Goal: Task Accomplishment & Management: Complete application form

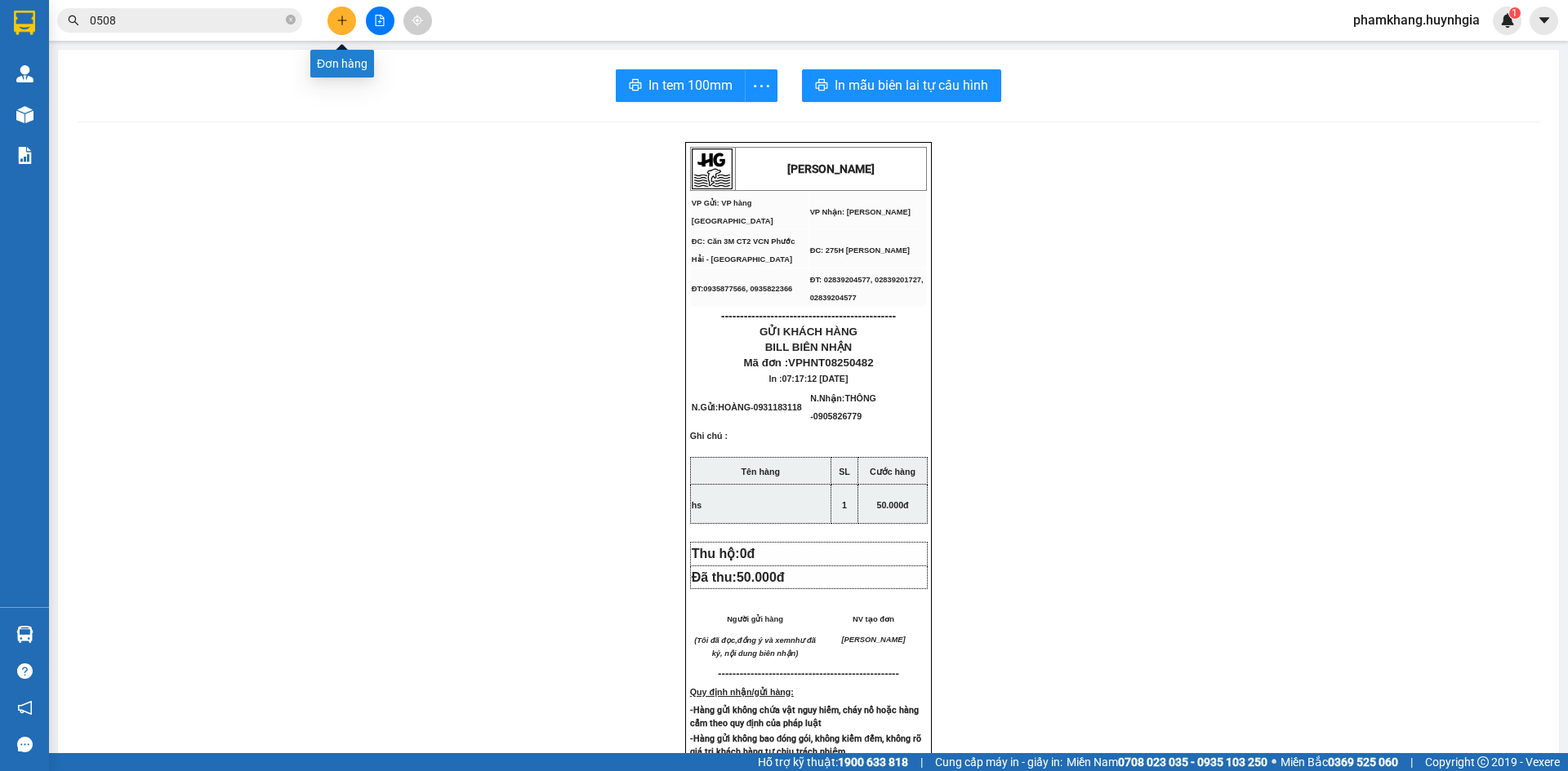
click at [344, 22] on icon "plus" at bounding box center [342, 20] width 12 height 12
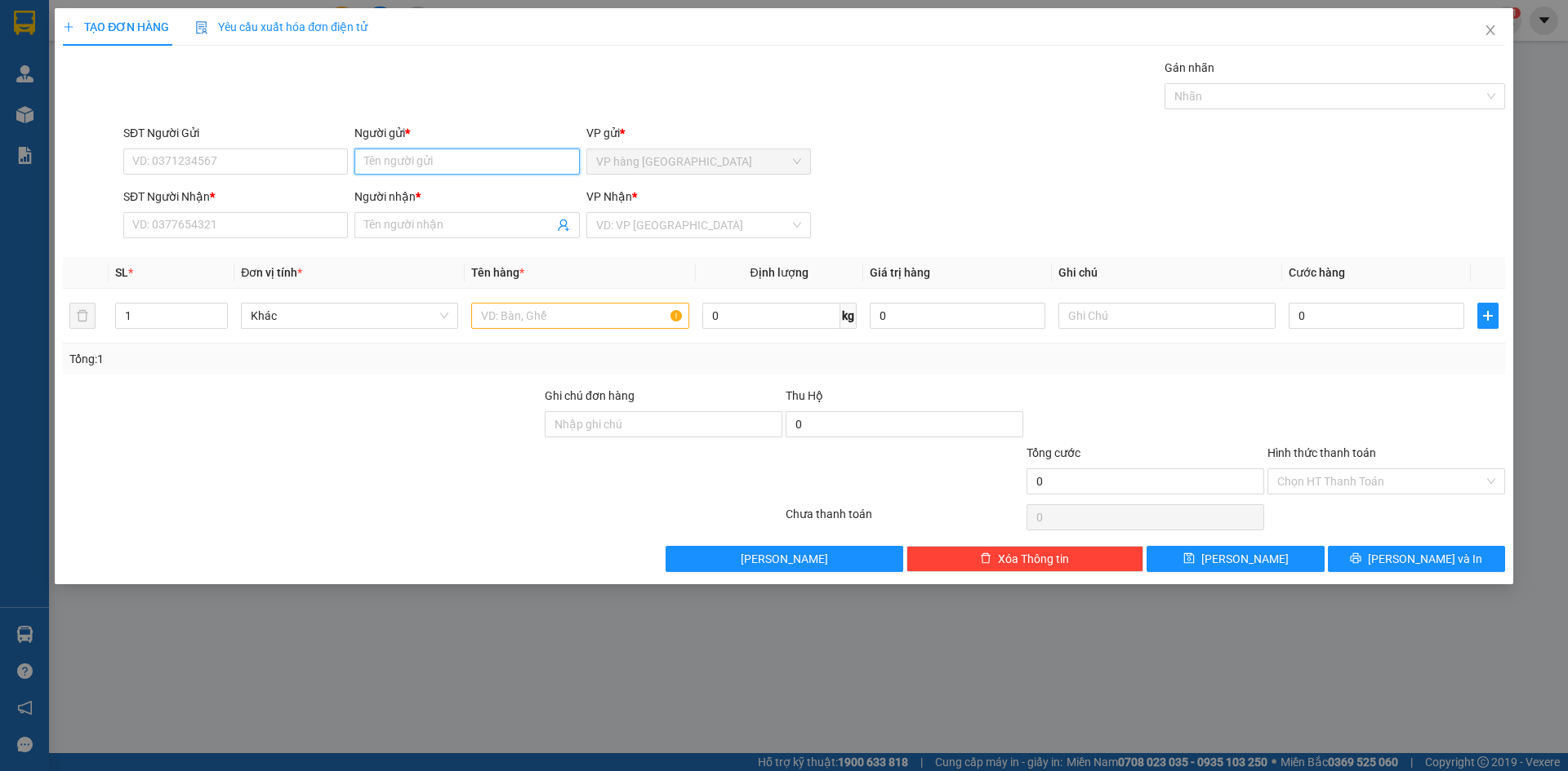
click at [395, 163] on input "Người gửi *" at bounding box center [466, 161] width 225 height 26
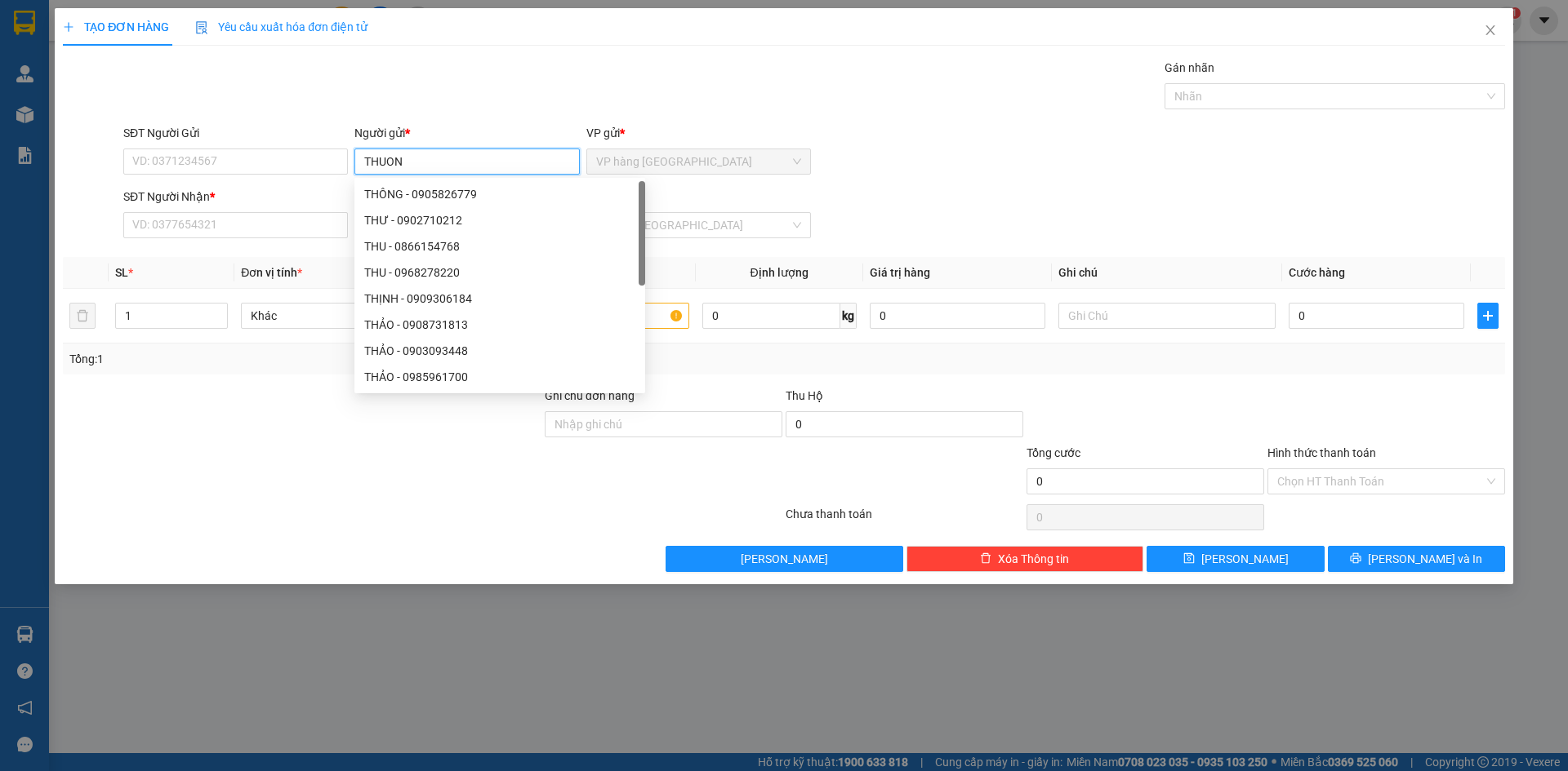
type input "THUONG"
click at [401, 251] on div "THƯƠNG - 0793653809" at bounding box center [466, 246] width 205 height 18
type input "0793653809"
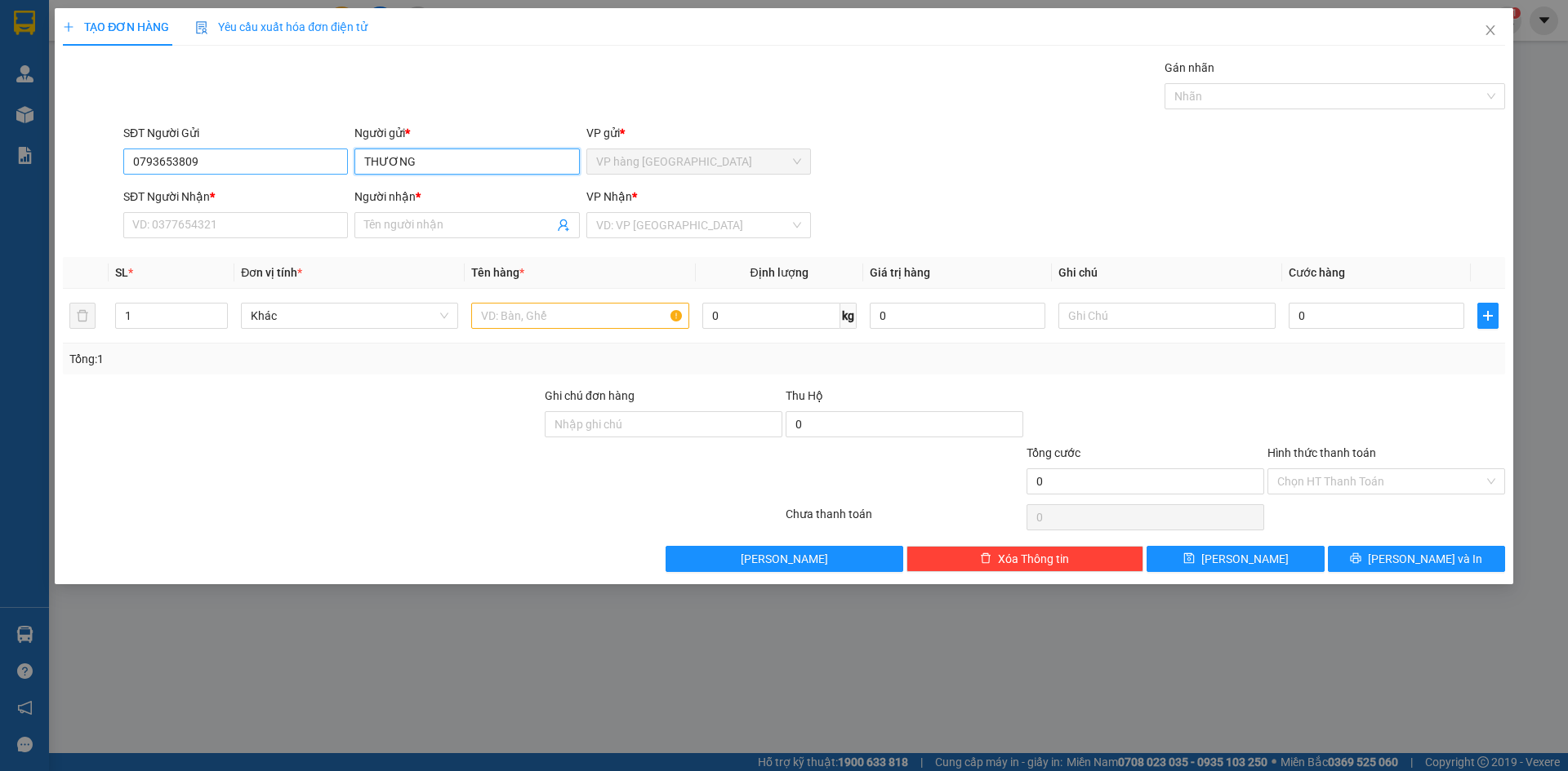
type input "THƯƠNG"
click at [210, 169] on input "0793653809" at bounding box center [236, 161] width 225 height 26
type input "0"
type input "0355160900"
click at [276, 238] on div "SĐT Người Nhận * VD: 0377654321" at bounding box center [236, 216] width 225 height 57
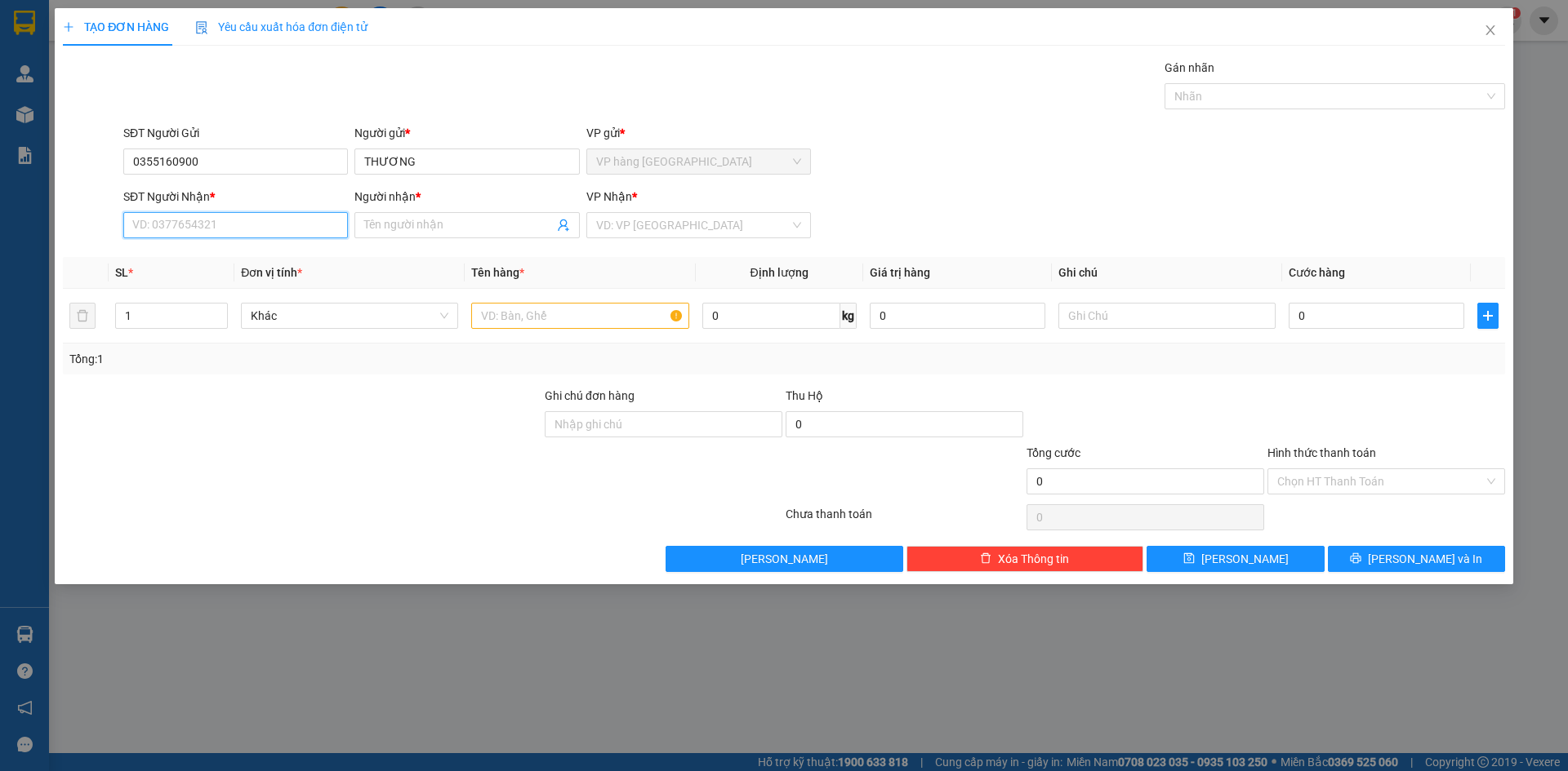
click at [278, 230] on input "SĐT Người Nhận *" at bounding box center [236, 225] width 225 height 26
click at [406, 225] on input "Người nhận *" at bounding box center [458, 225] width 188 height 18
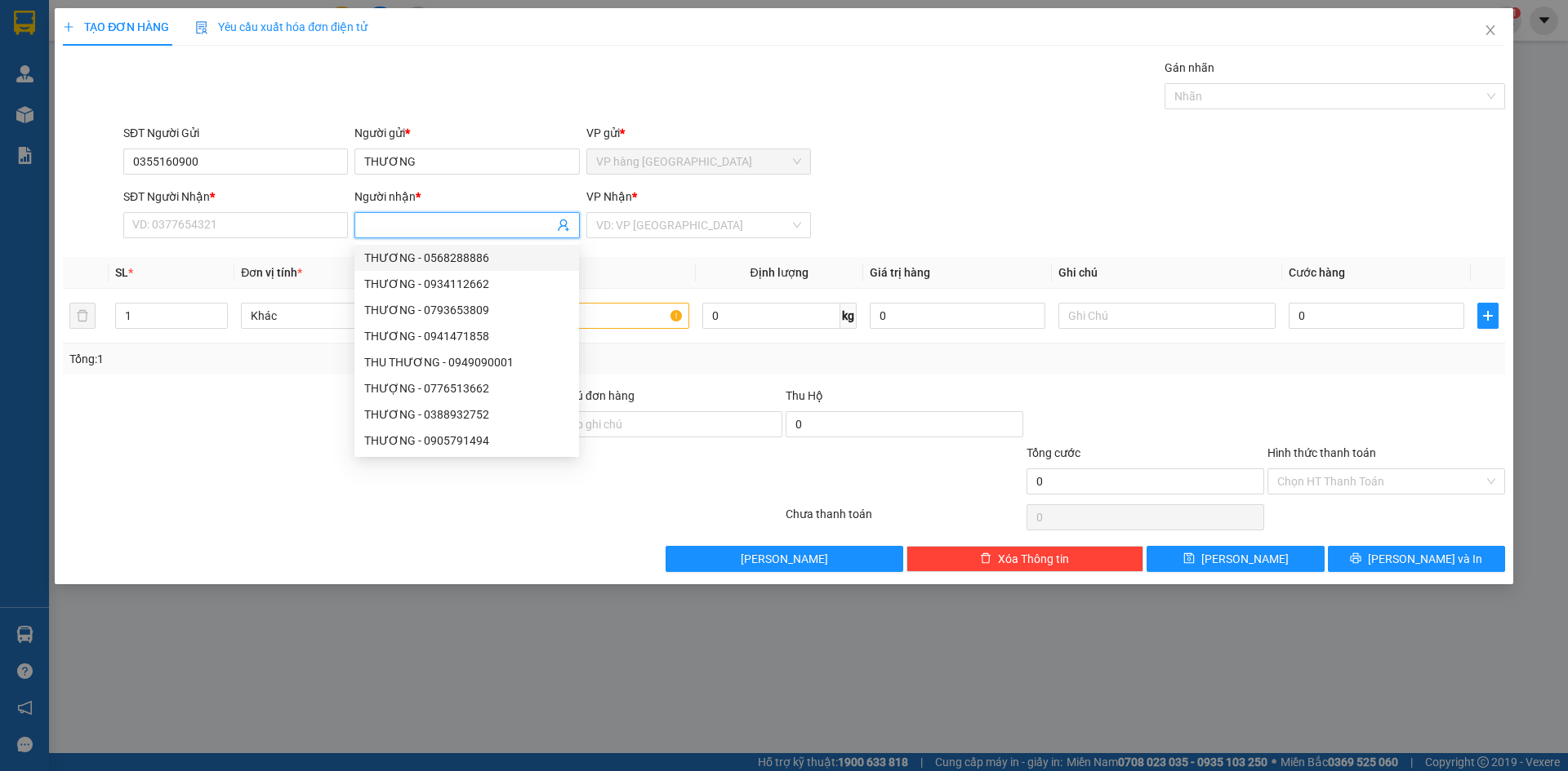
click at [389, 217] on input "Người nhận *" at bounding box center [458, 225] width 188 height 18
type input "NHI"
click at [245, 230] on input "SĐT Người Nhận *" at bounding box center [236, 225] width 225 height 26
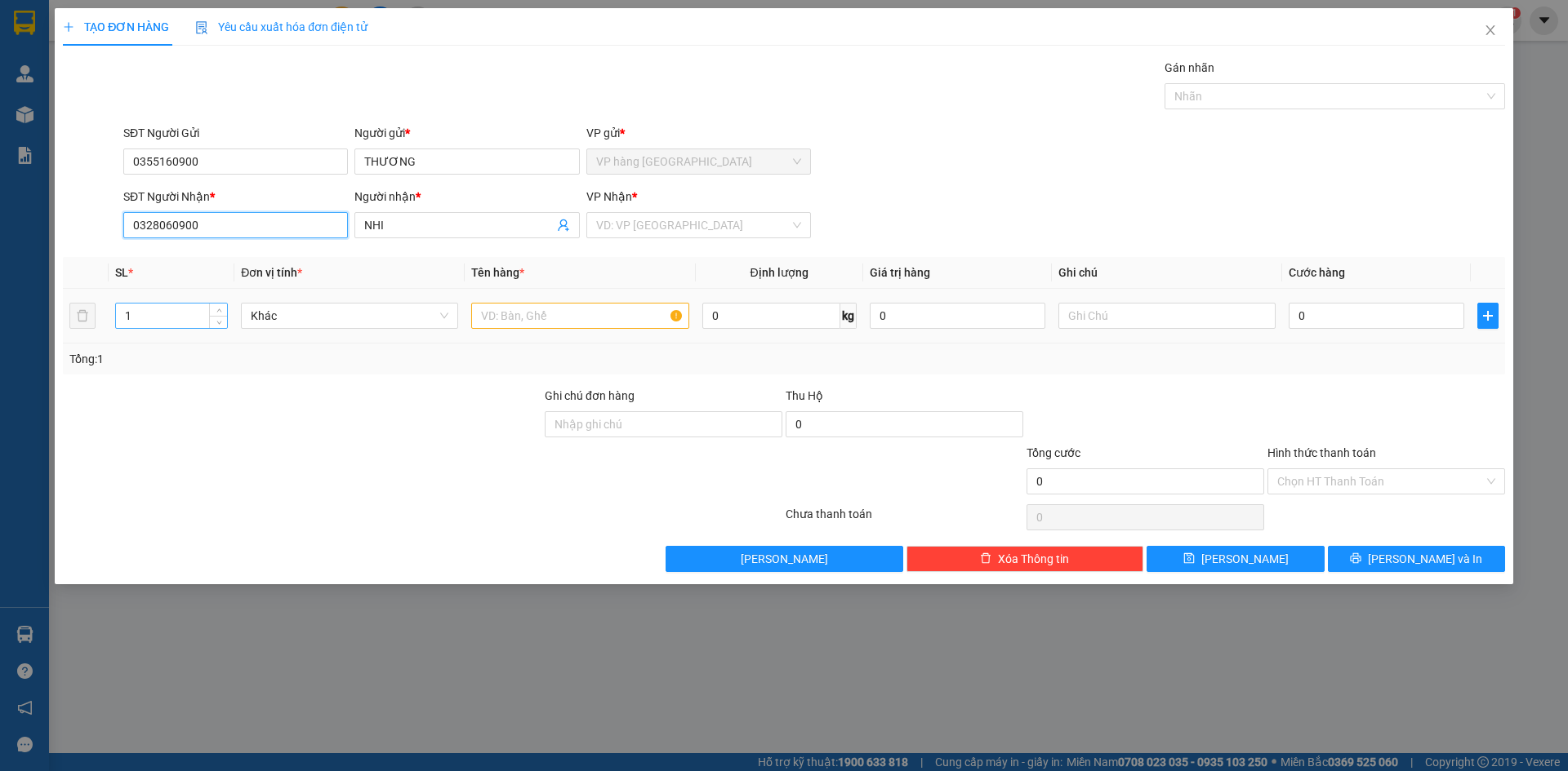
type input "0328060900"
click at [167, 318] on input "1" at bounding box center [171, 316] width 111 height 24
type input "20"
click at [518, 317] on input "text" at bounding box center [579, 316] width 217 height 26
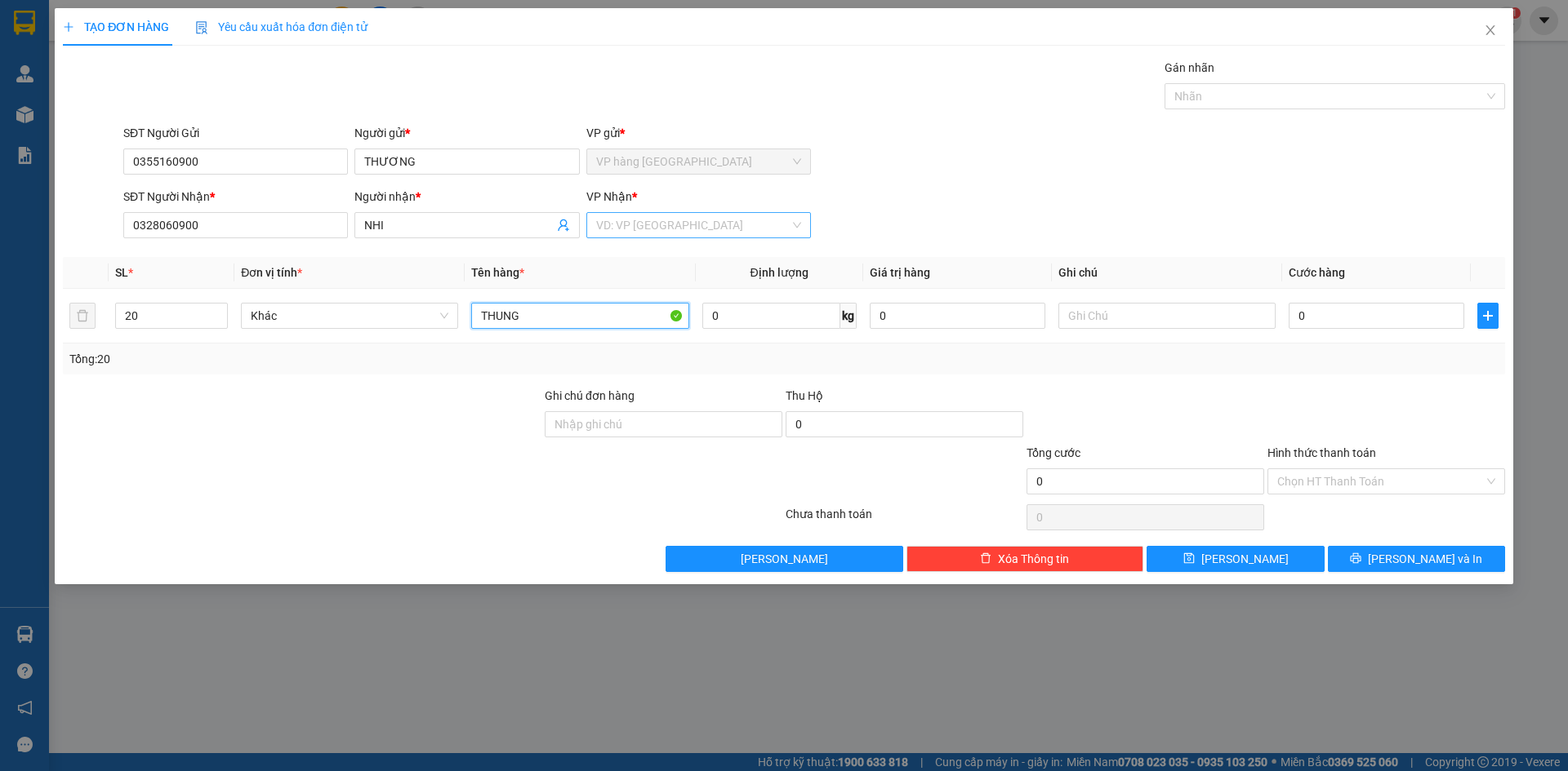
type input "THUNG"
click at [632, 216] on input "search" at bounding box center [692, 225] width 193 height 24
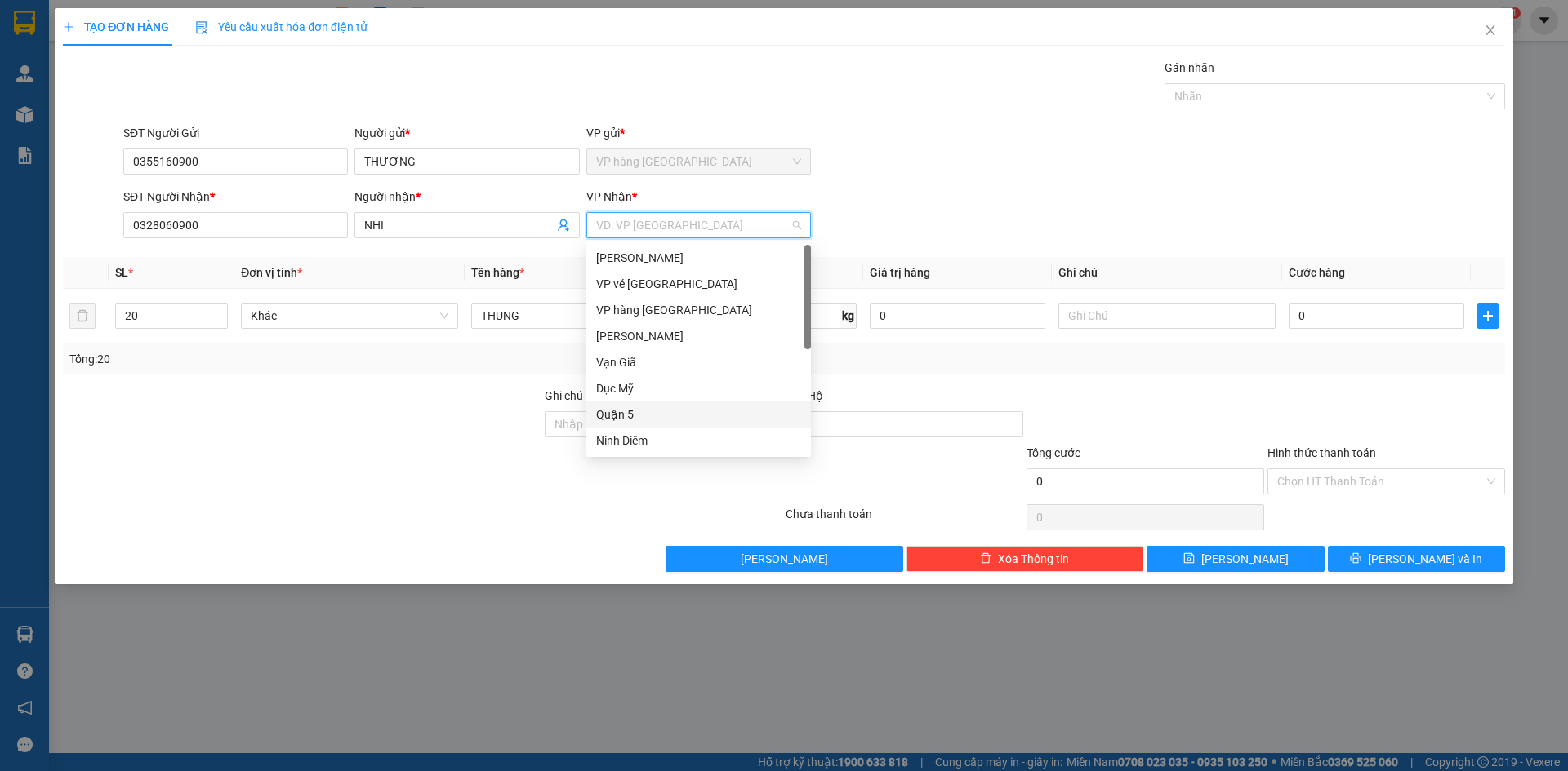
click at [653, 410] on div "Quận 5" at bounding box center [698, 414] width 205 height 18
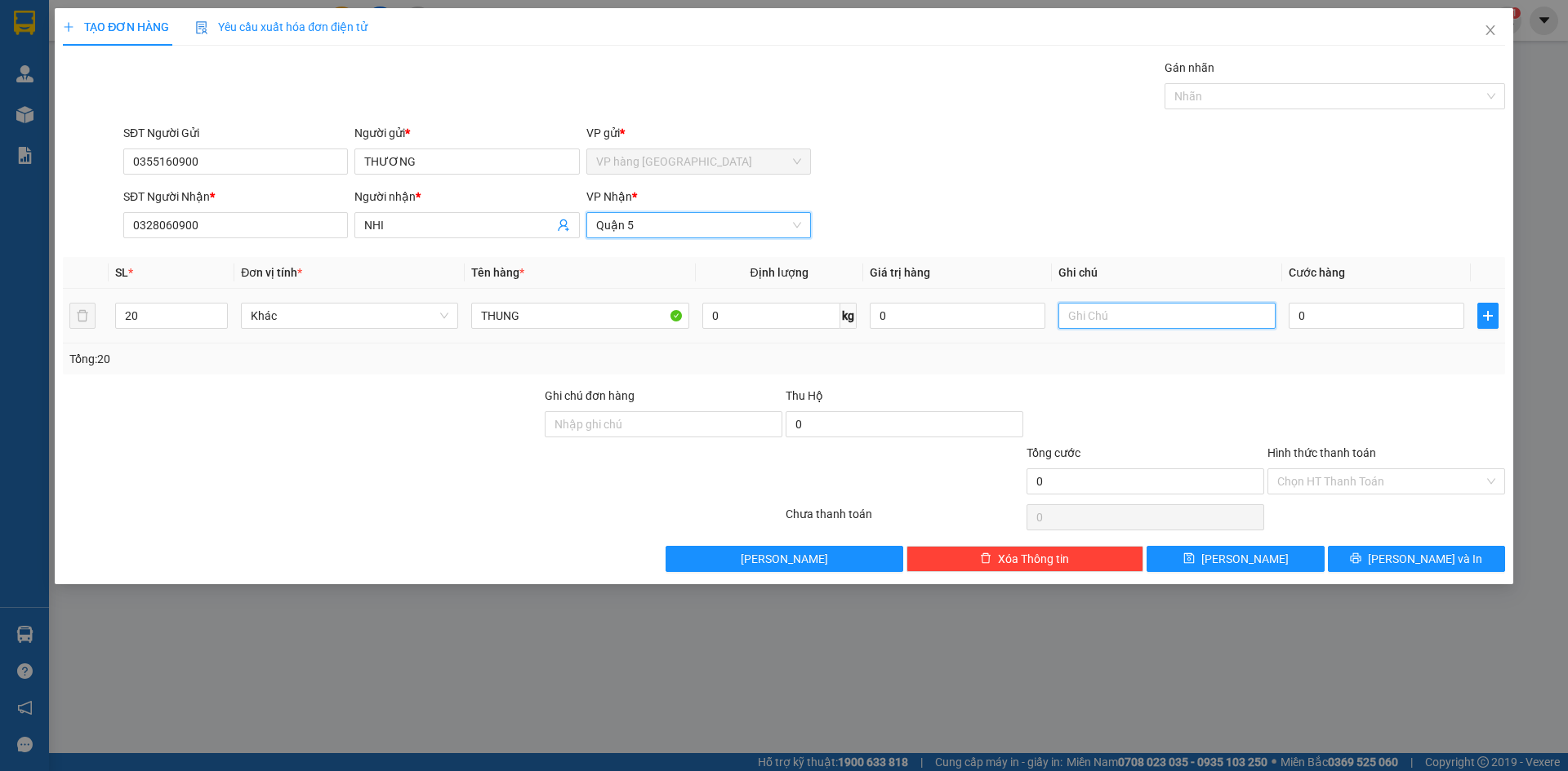
click at [1087, 316] on input "text" at bounding box center [1166, 316] width 217 height 26
click at [1124, 320] on input "GTN 400" at bounding box center [1166, 316] width 217 height 26
type input "GTN 400SGT"
click at [1315, 315] on input "0" at bounding box center [1377, 316] width 176 height 26
type input "6"
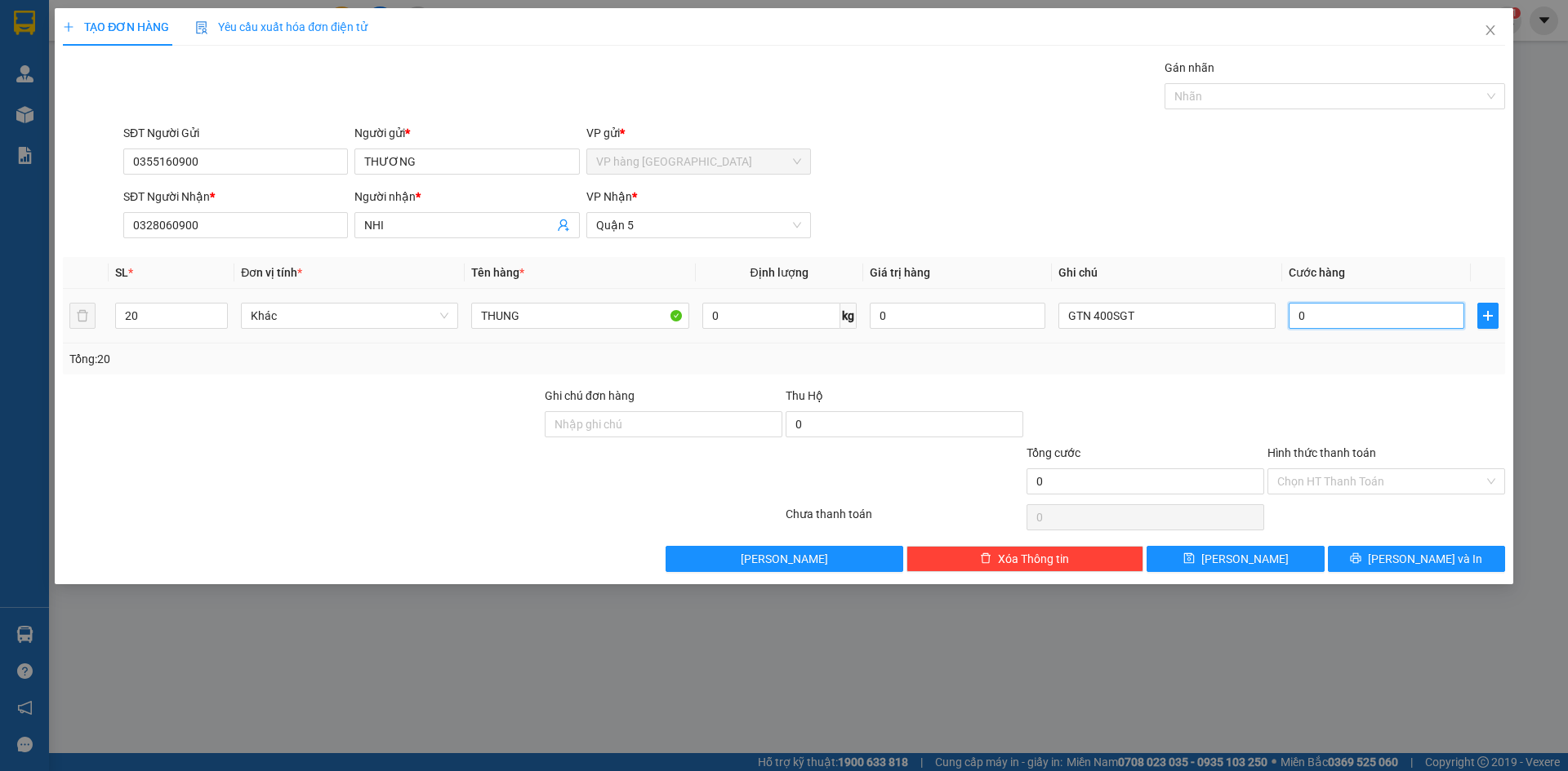
type input "6"
type input "60"
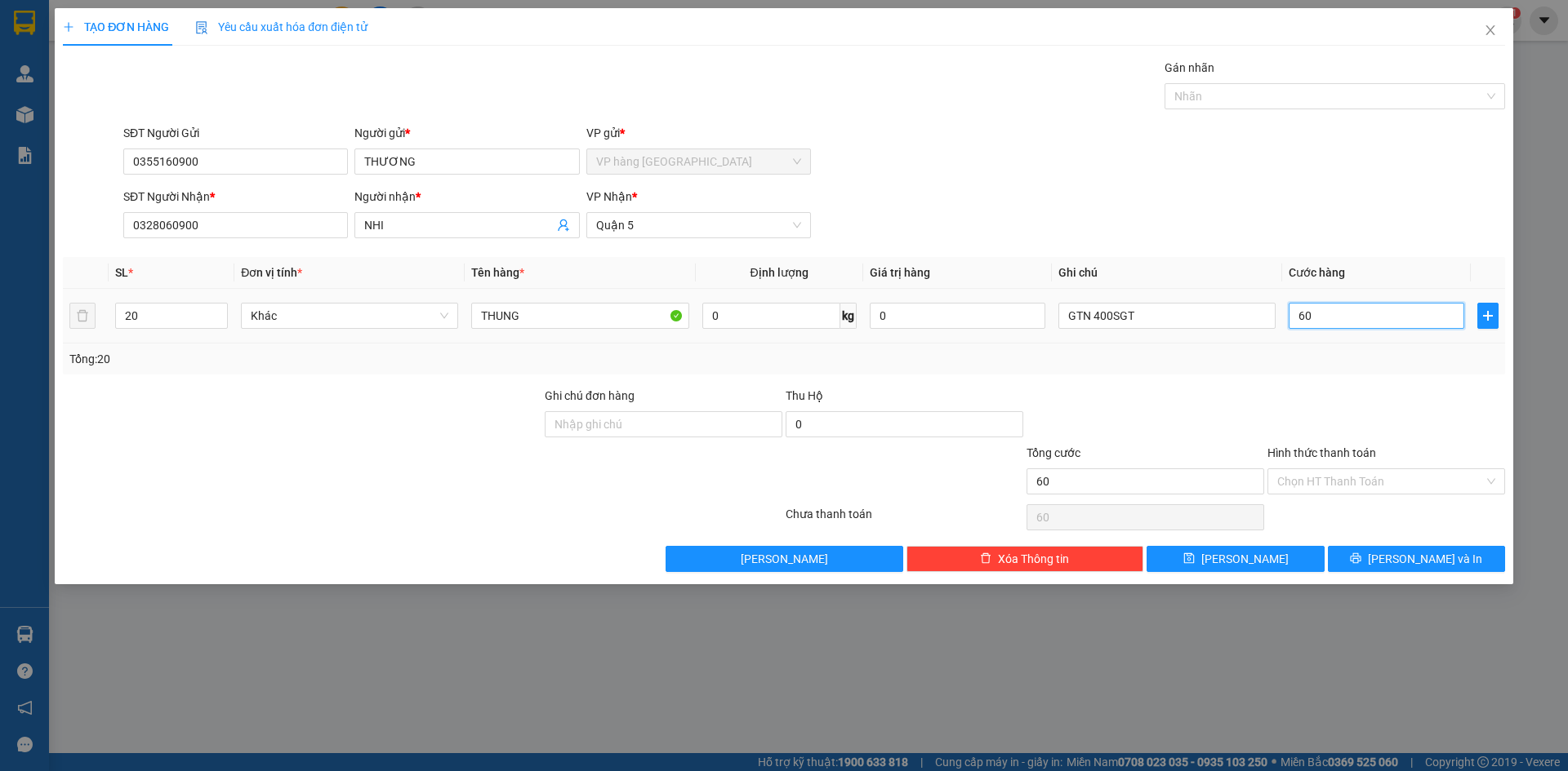
type input "600"
type input "600.000"
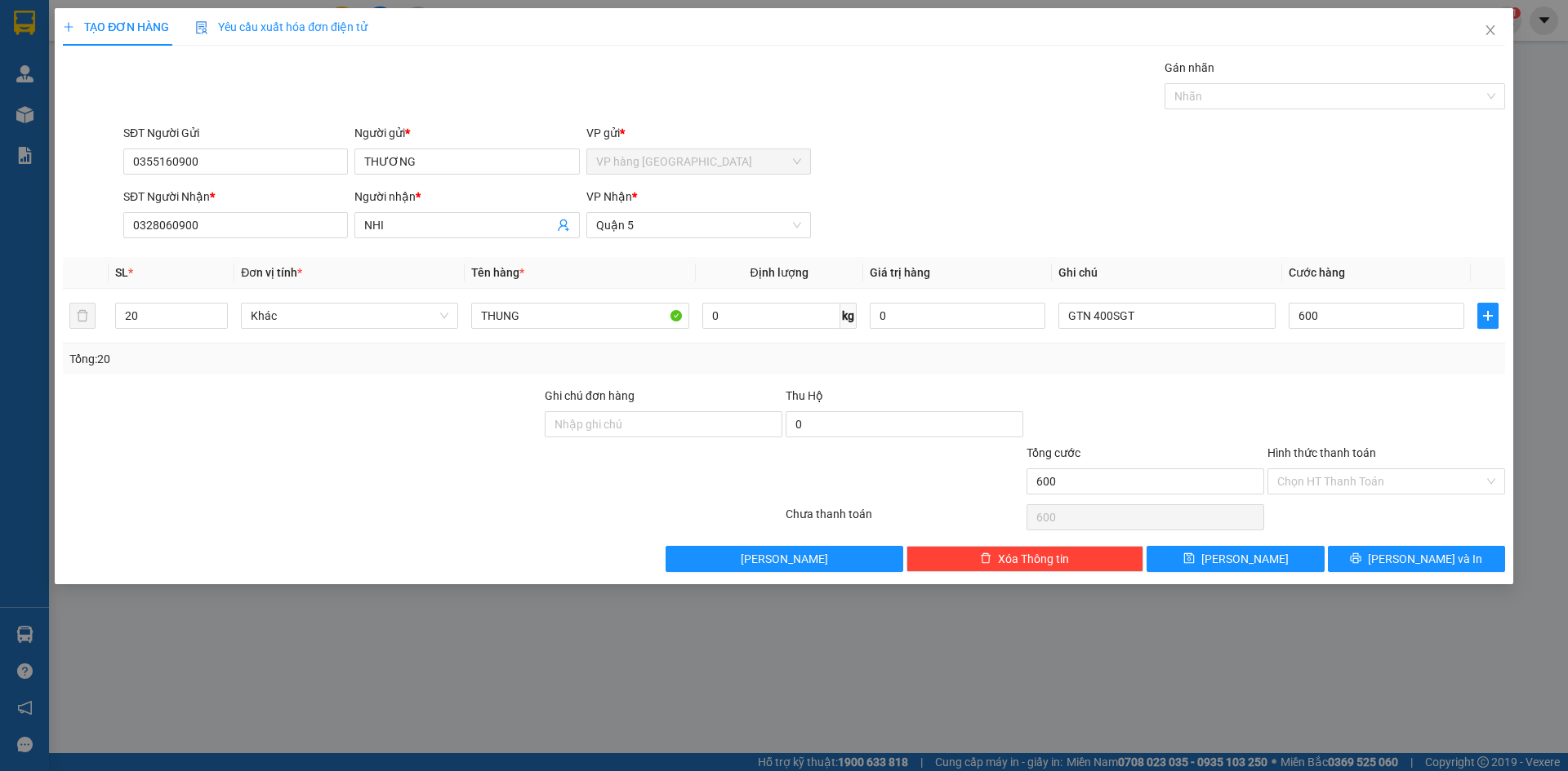
type input "600.000"
click at [1123, 448] on div "Tổng cước" at bounding box center [1145, 455] width 238 height 24
click at [1414, 562] on span "[PERSON_NAME] và In" at bounding box center [1425, 559] width 114 height 18
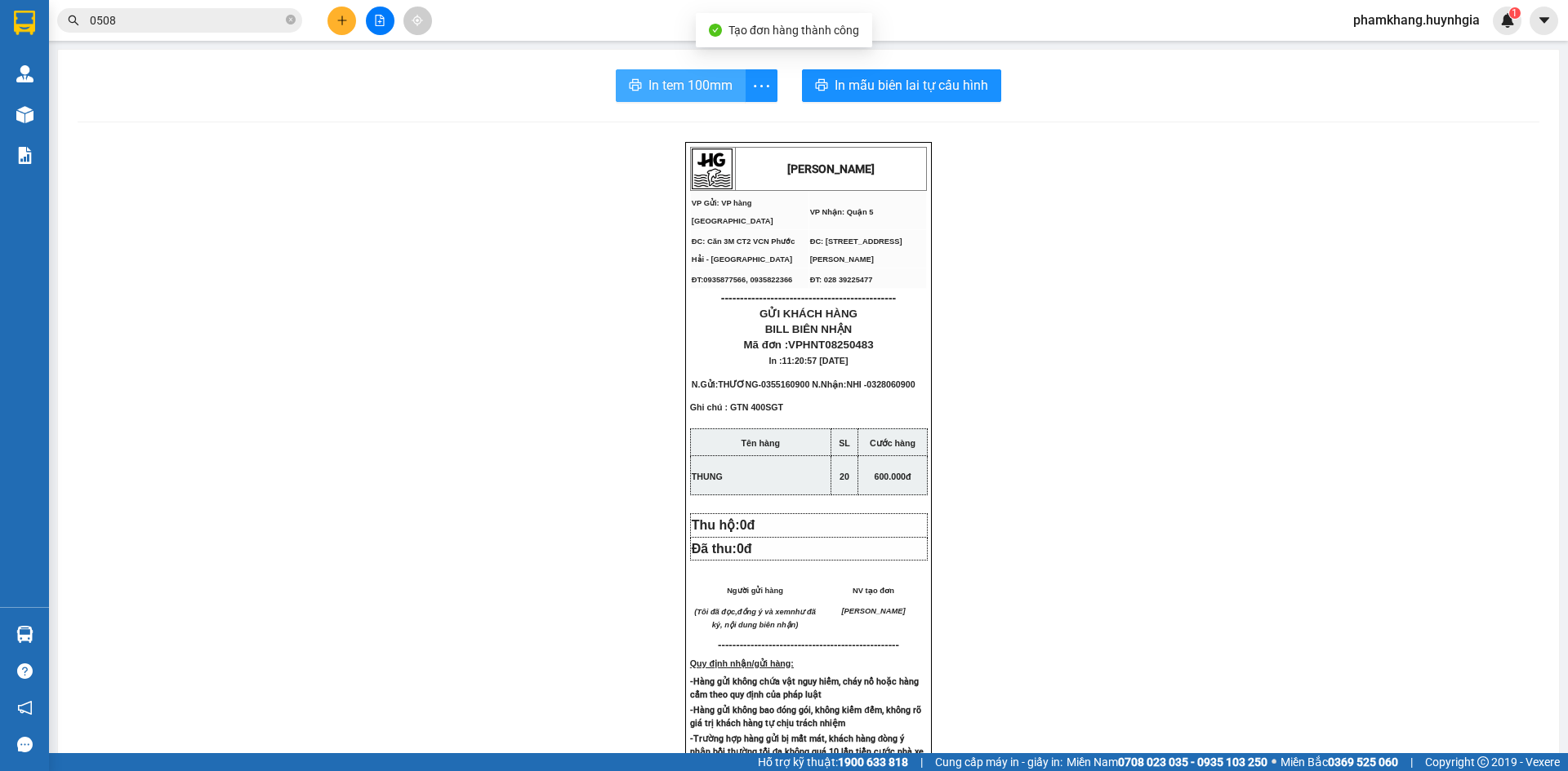
click at [693, 81] on span "In tem 100mm" at bounding box center [689, 85] width 84 height 20
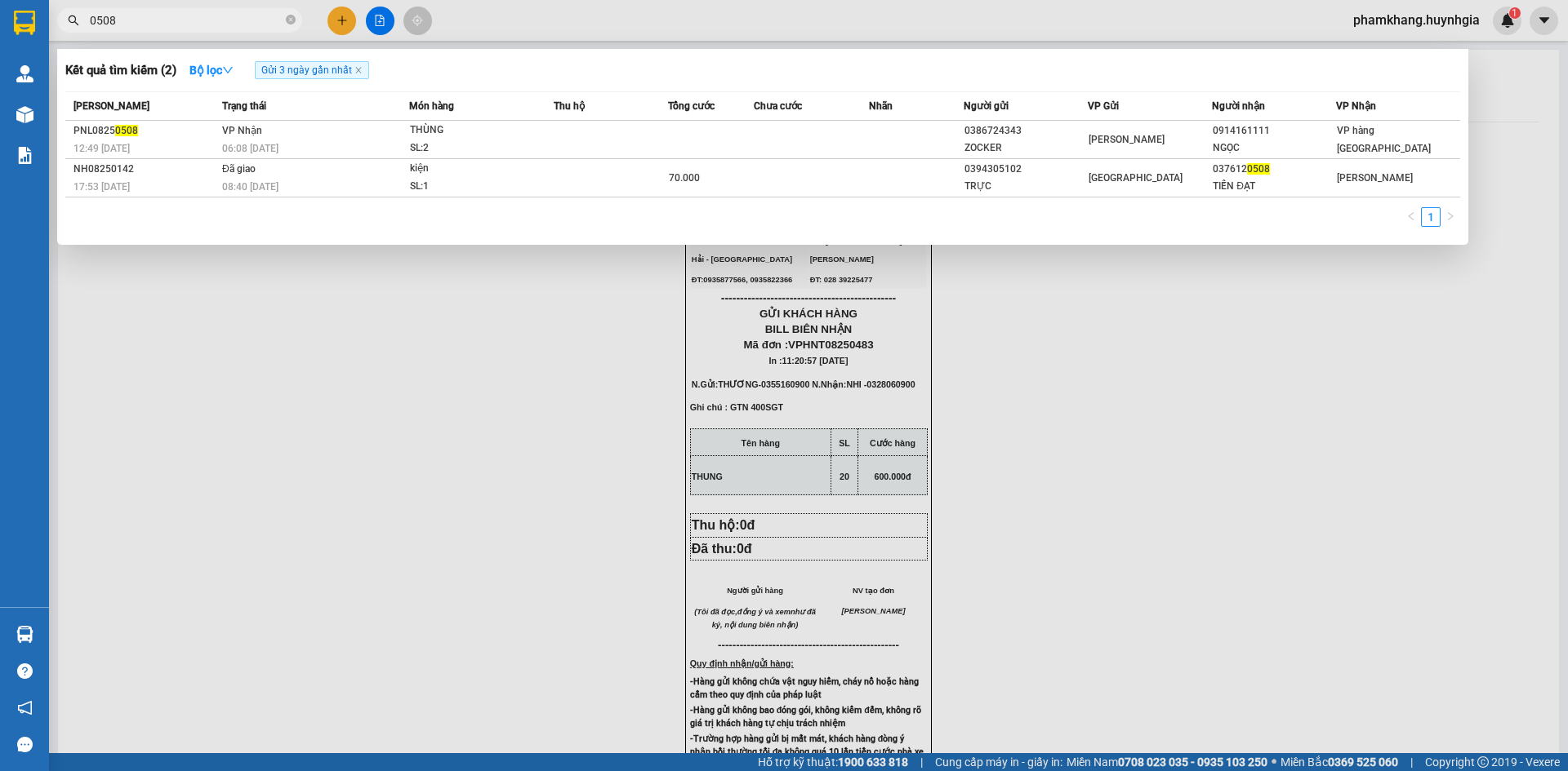
click at [140, 23] on input "0508" at bounding box center [186, 20] width 193 height 18
type input "0"
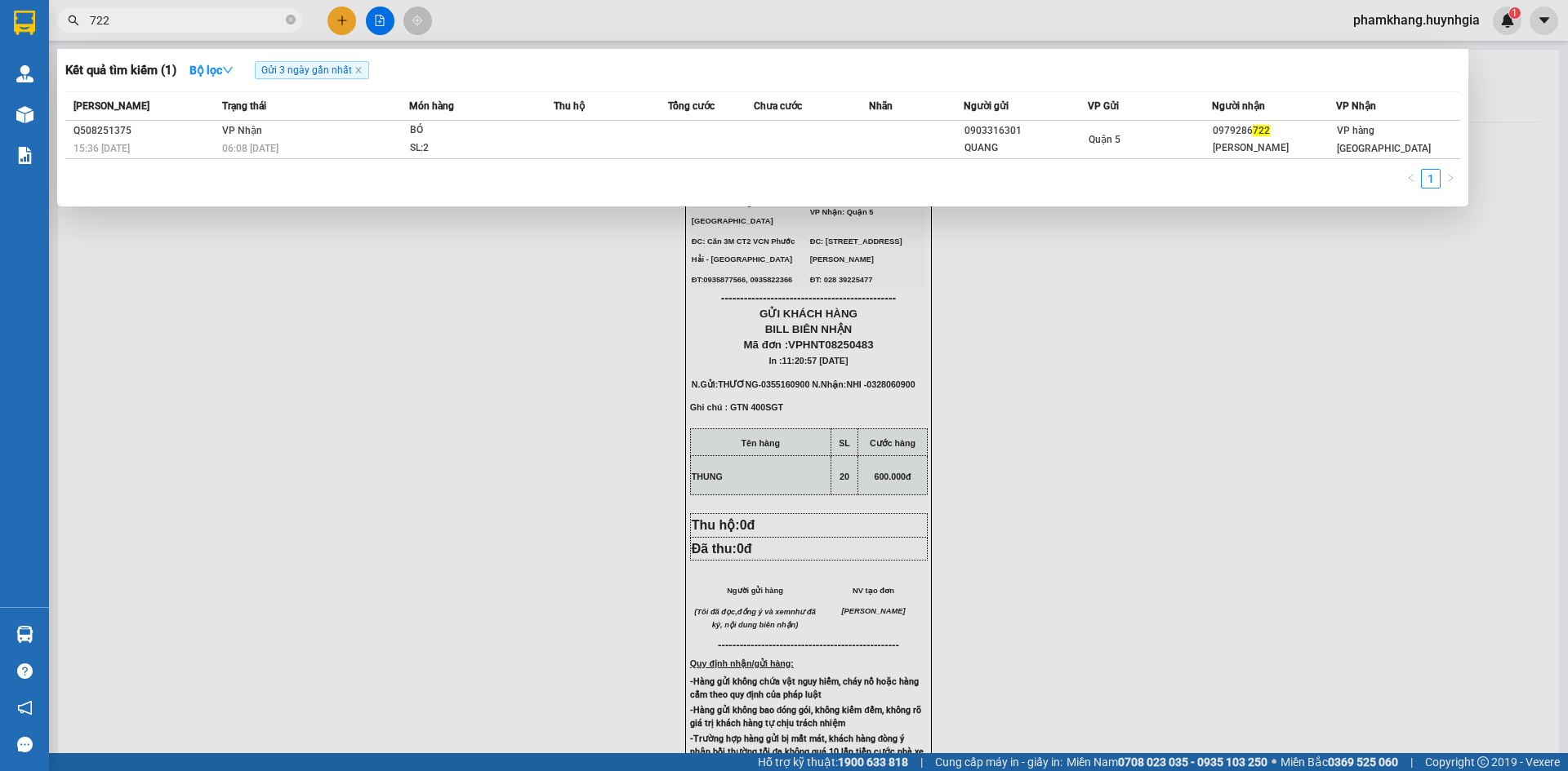
type input "722"
click at [353, 17] on div at bounding box center [784, 385] width 1568 height 771
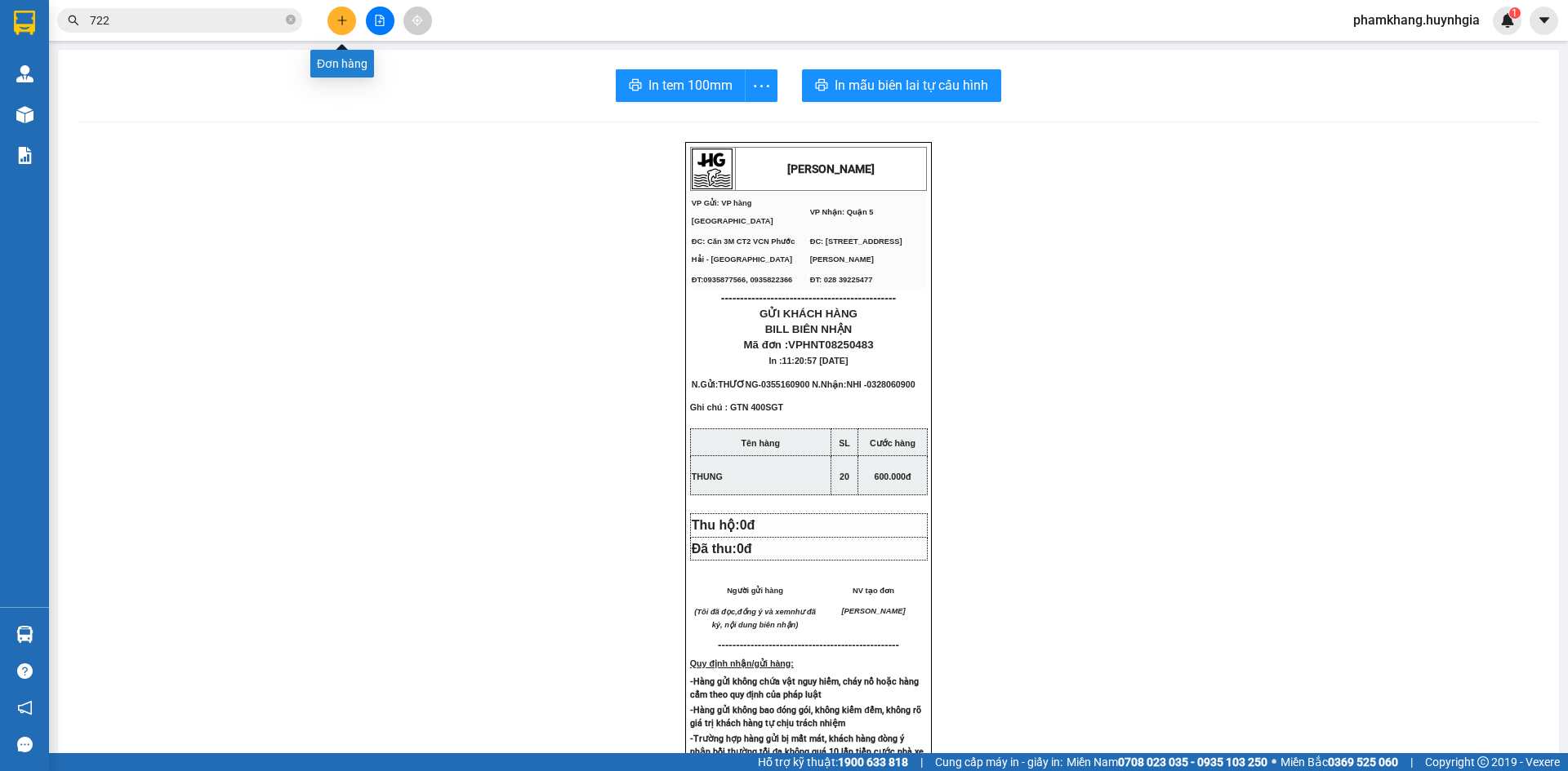
click at [335, 27] on button at bounding box center [342, 21] width 29 height 29
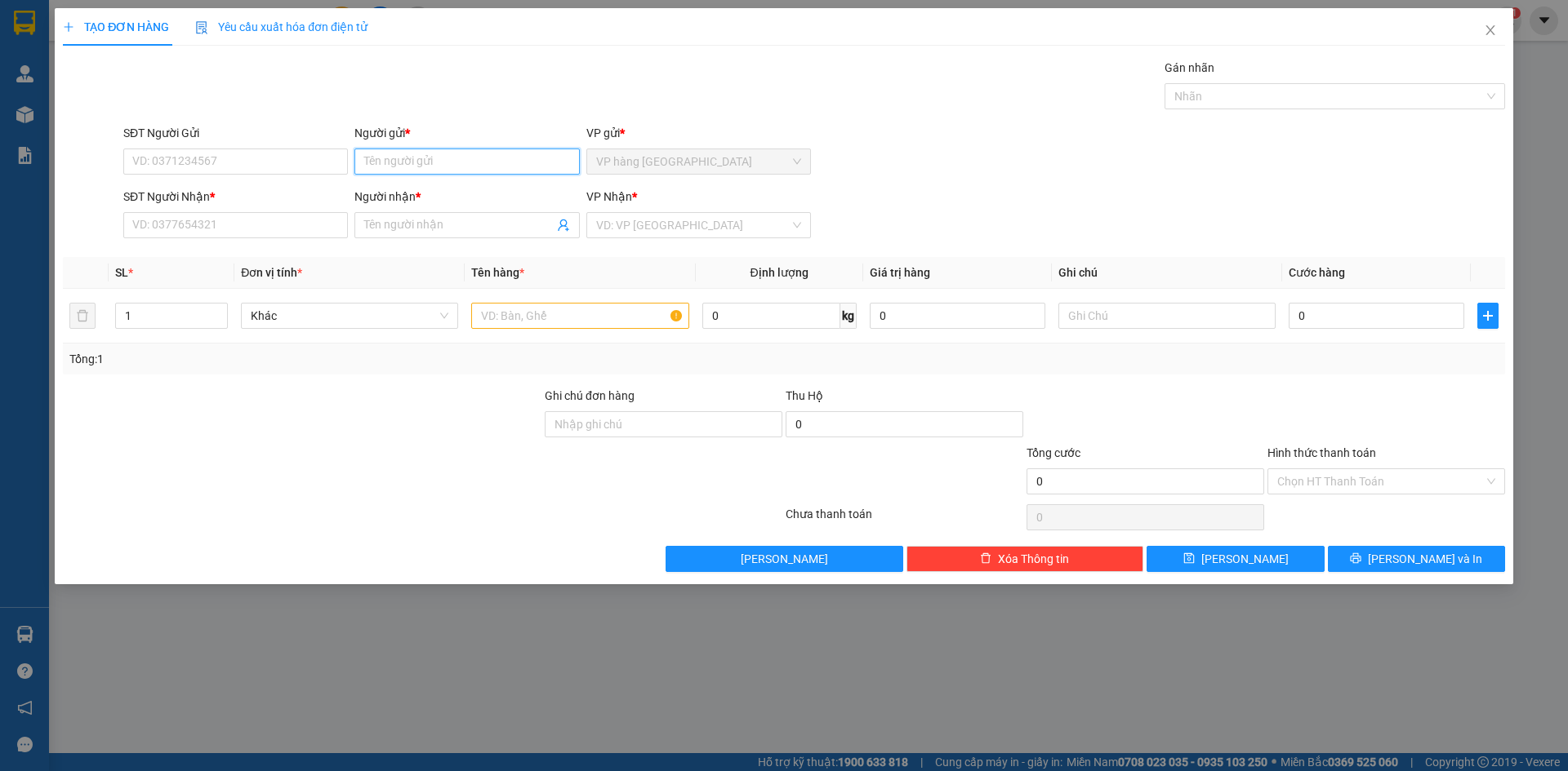
click at [394, 168] on input "Người gửi *" at bounding box center [466, 161] width 225 height 26
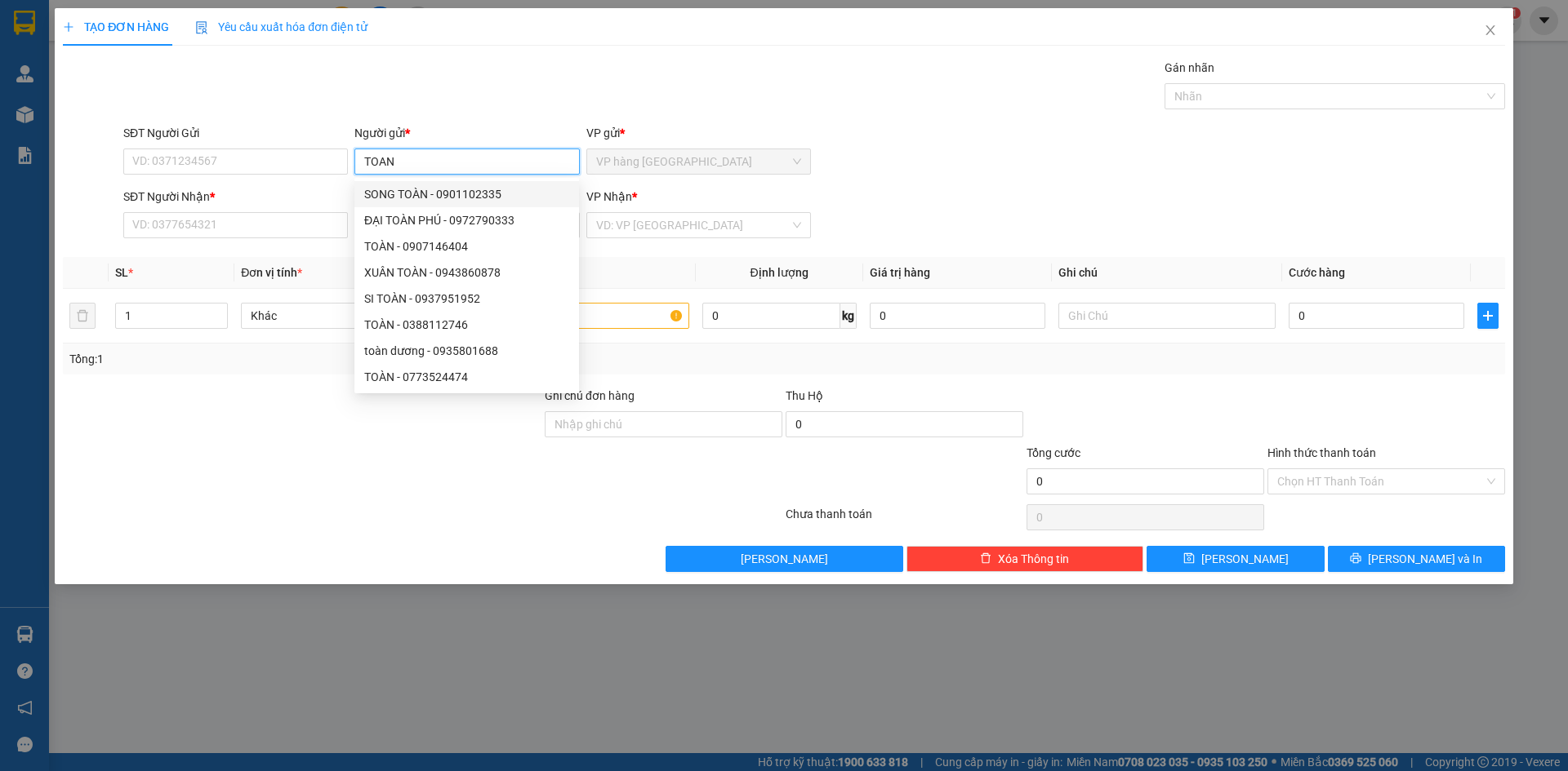
click at [405, 167] on input "TOAN" at bounding box center [466, 161] width 225 height 26
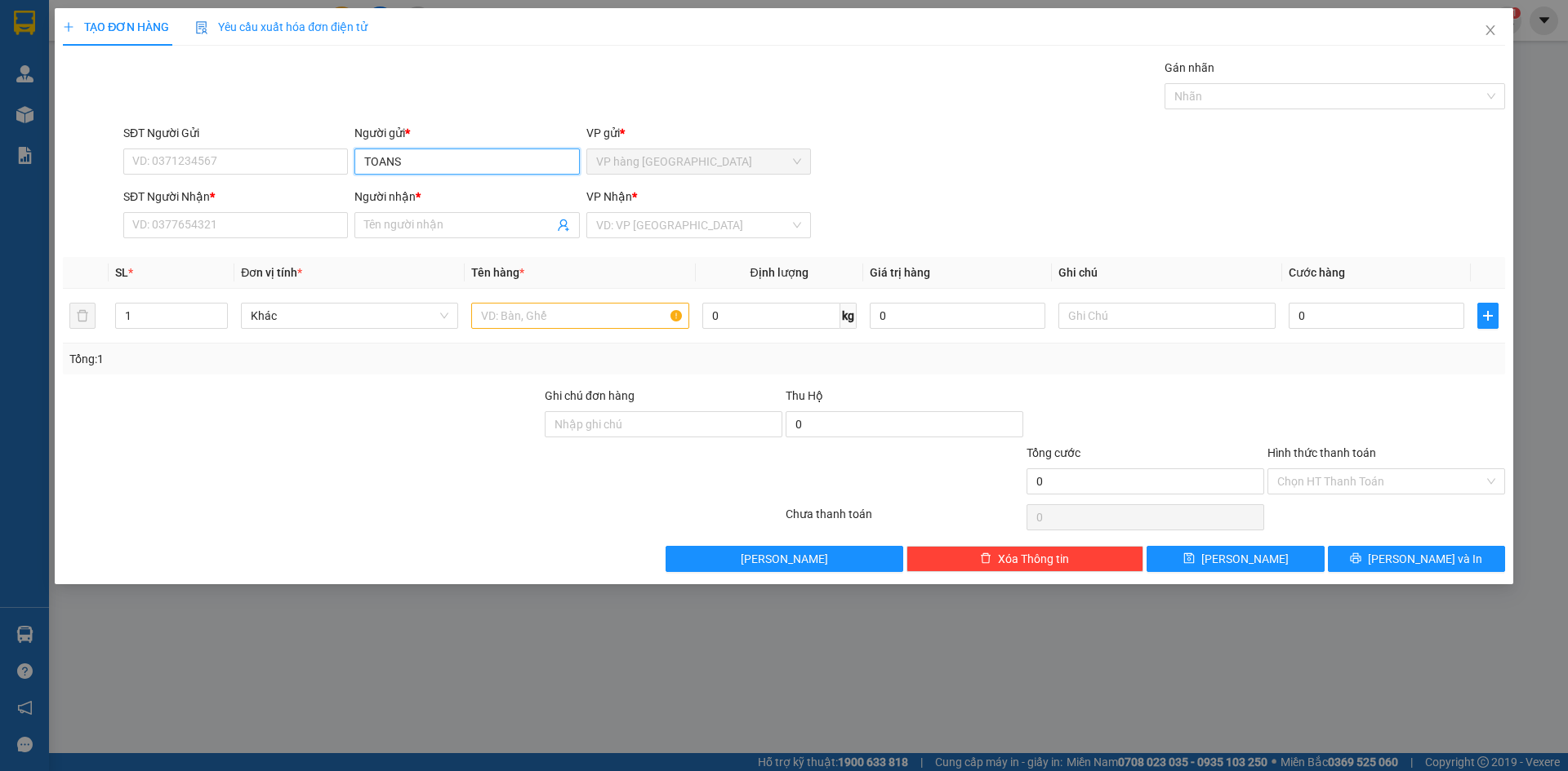
click at [405, 165] on input "TOANS" at bounding box center [466, 161] width 225 height 26
click at [420, 163] on input "TOANS" at bounding box center [466, 161] width 225 height 26
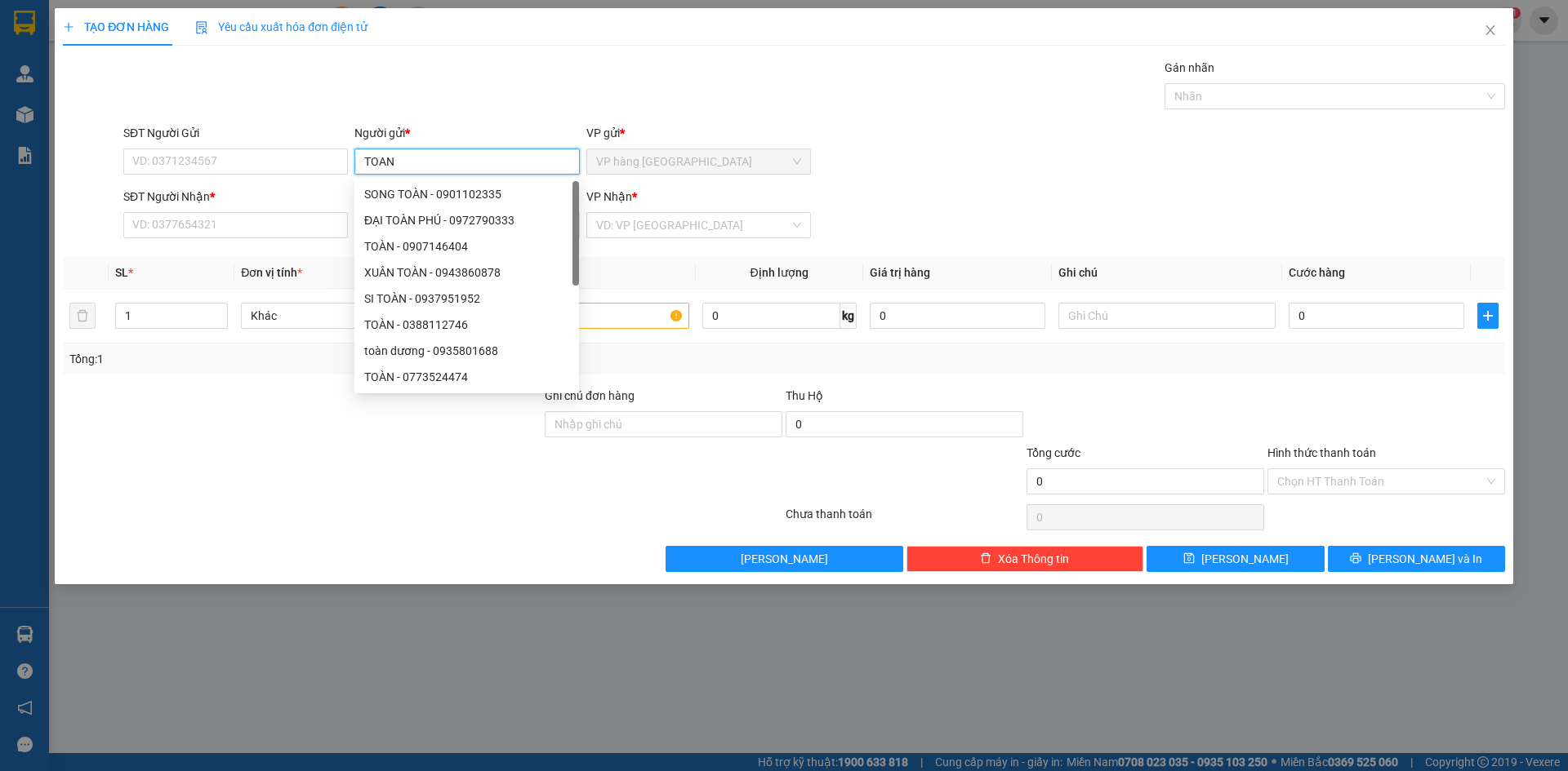
click at [410, 163] on input "TOAN" at bounding box center [466, 161] width 225 height 26
type input "T"
type input "0"
click at [240, 165] on input "SĐT Người Gửi" at bounding box center [236, 161] width 225 height 26
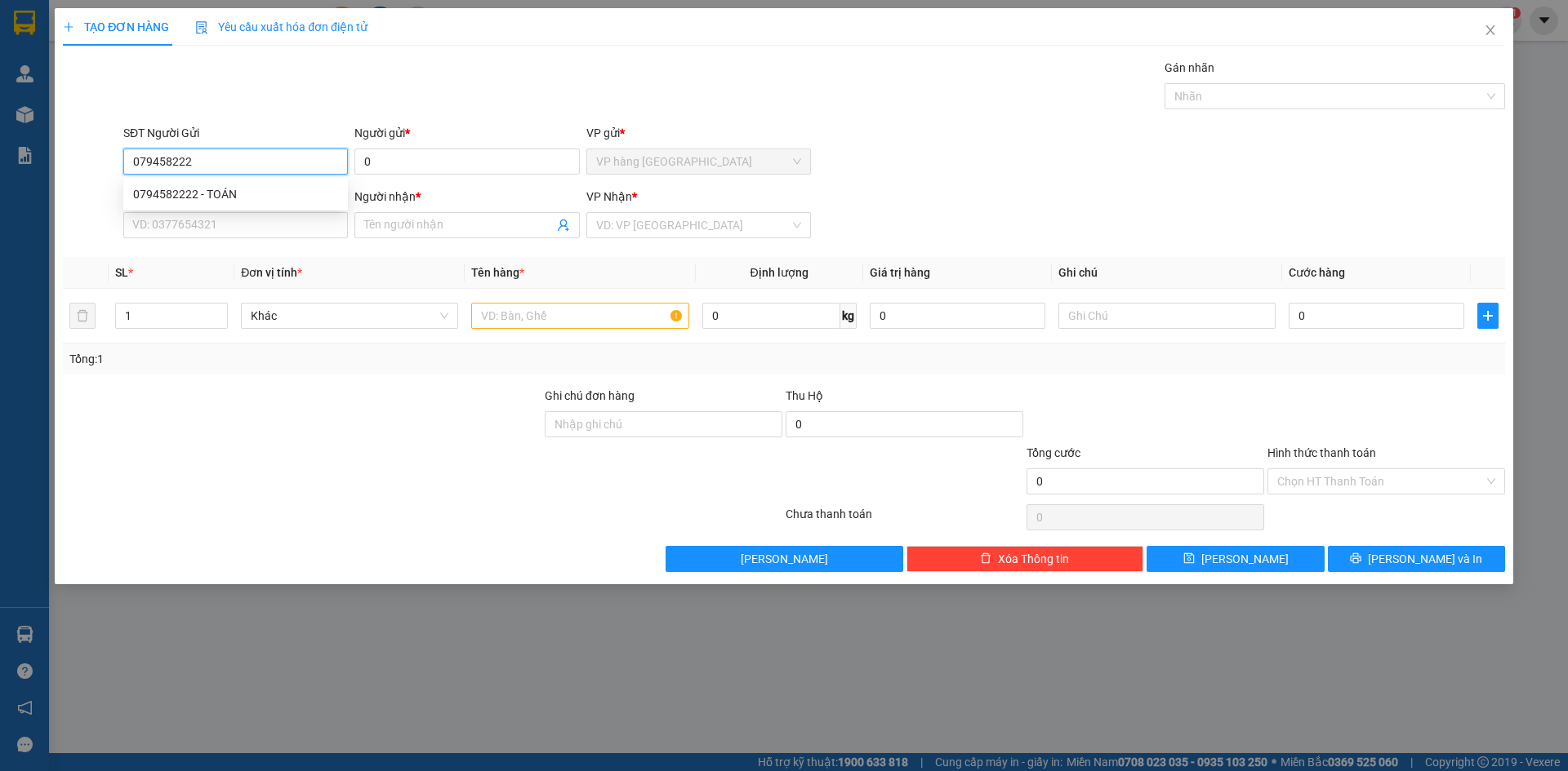
type input "0794582222"
click at [260, 193] on div "0794582222 - TOÁN" at bounding box center [236, 194] width 205 height 18
type input "TOÁN"
type input "0338333222"
type input "LA HIỆN"
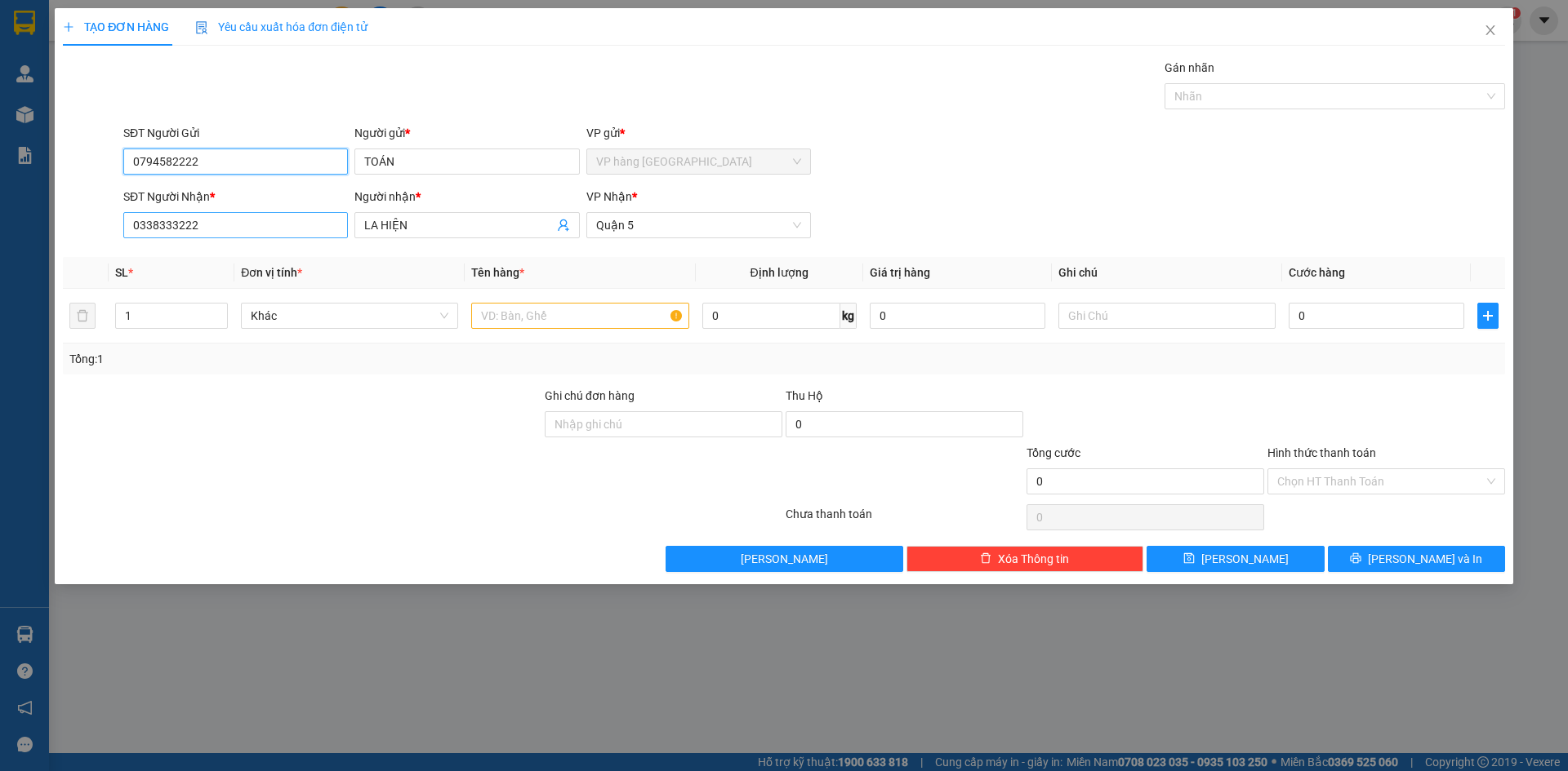
type input "0794582222"
click at [251, 228] on input "0338333222" at bounding box center [236, 225] width 225 height 26
type input "0924796333"
click at [419, 231] on input "LA HIỆN" at bounding box center [458, 225] width 188 height 18
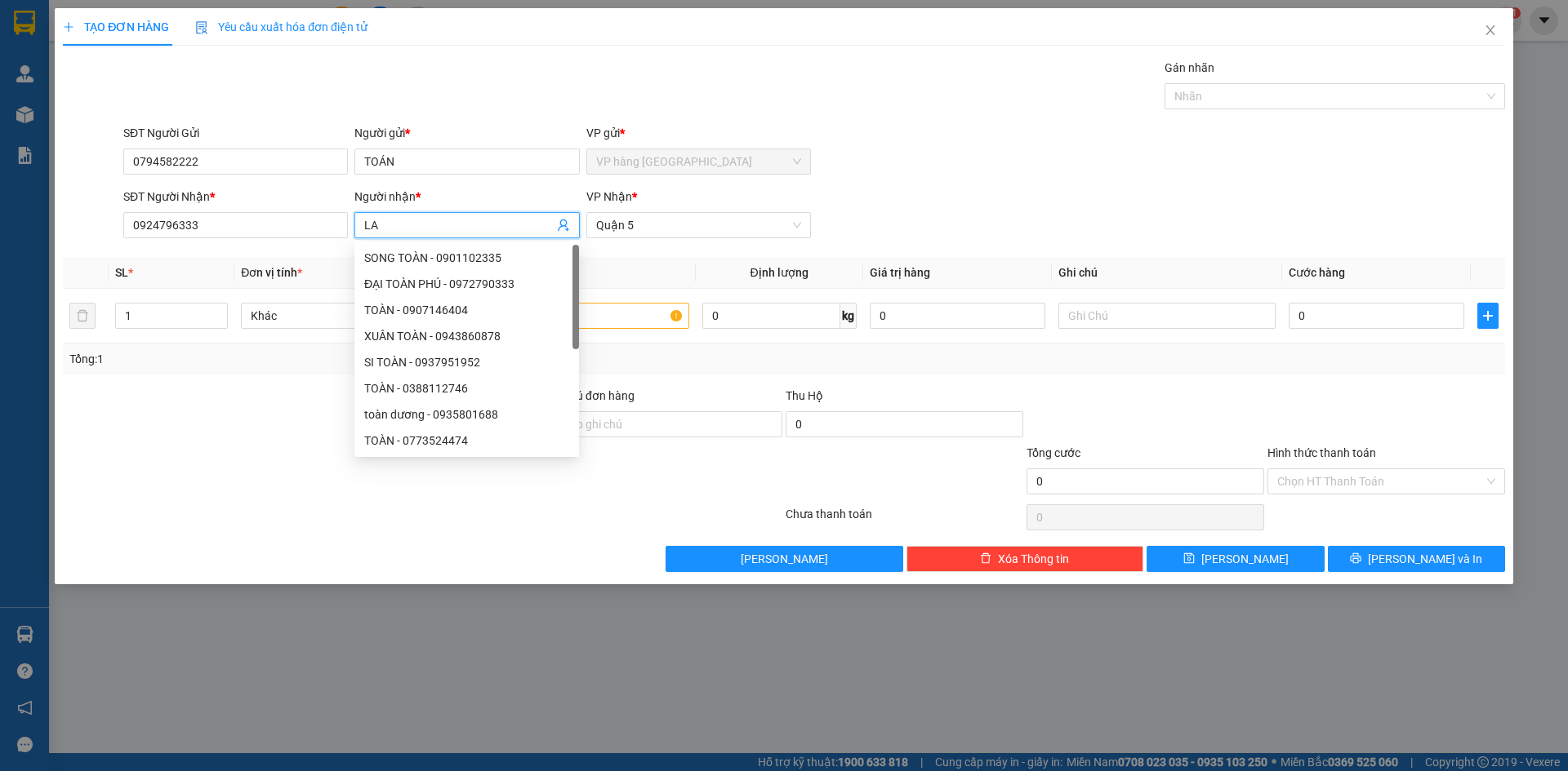
type input "L"
click at [664, 230] on span "Quận 5" at bounding box center [698, 225] width 205 height 24
type input "TRUNG"
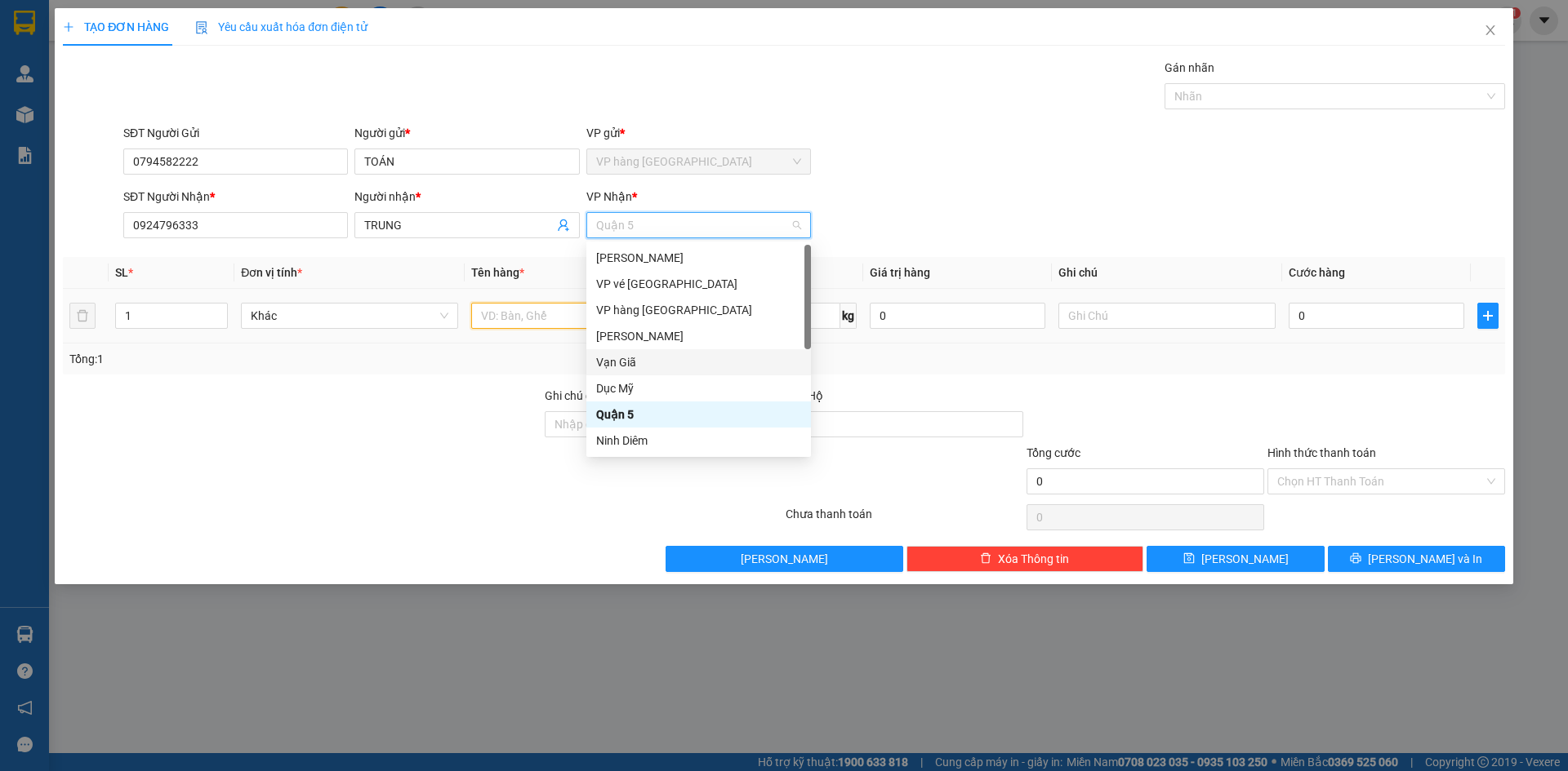
click at [530, 313] on input "text" at bounding box center [579, 316] width 217 height 26
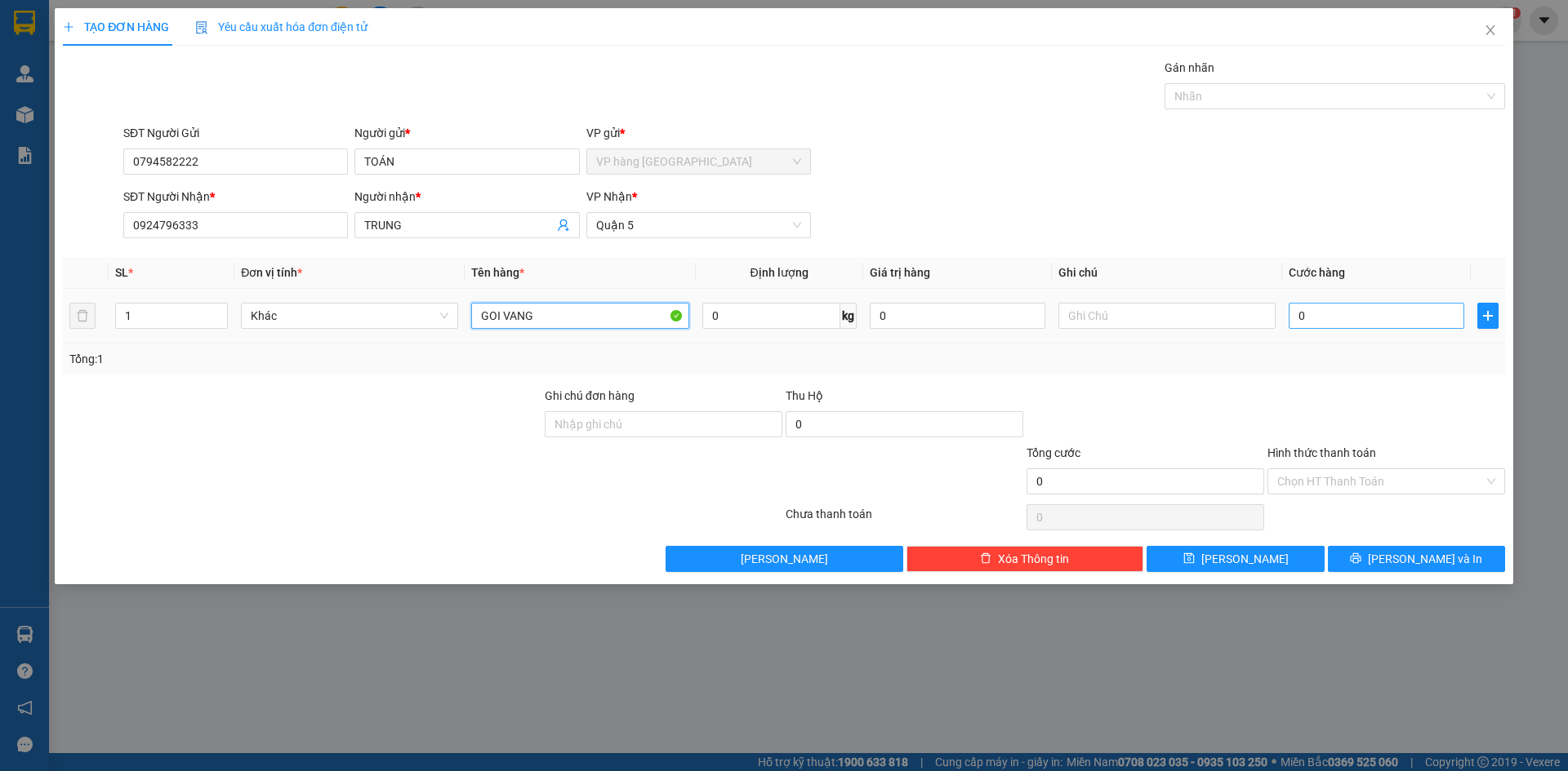
type input "GOI VANG"
click at [1330, 313] on input "0" at bounding box center [1377, 316] width 176 height 26
type input "2"
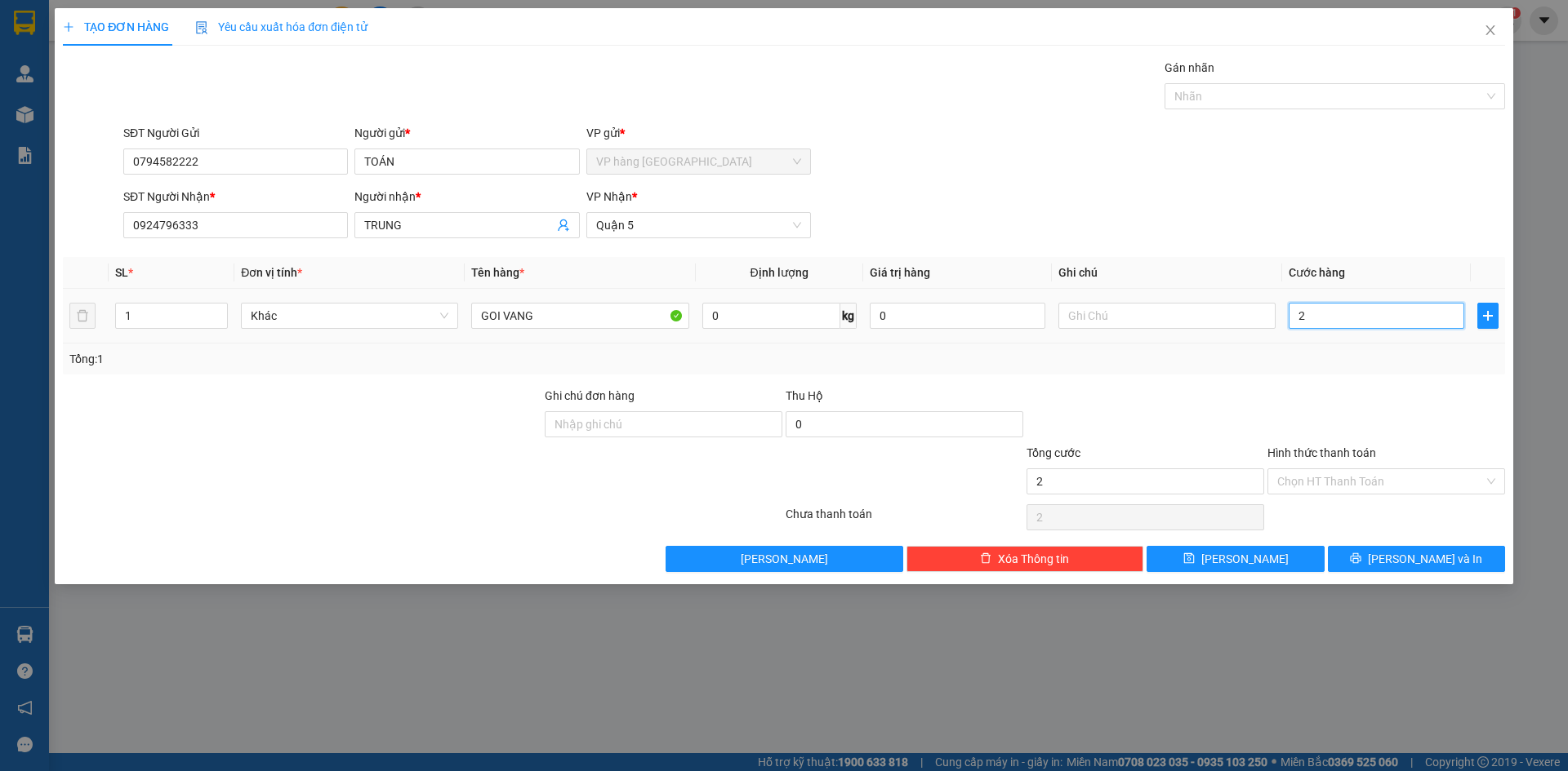
type input "20"
type input "20.000"
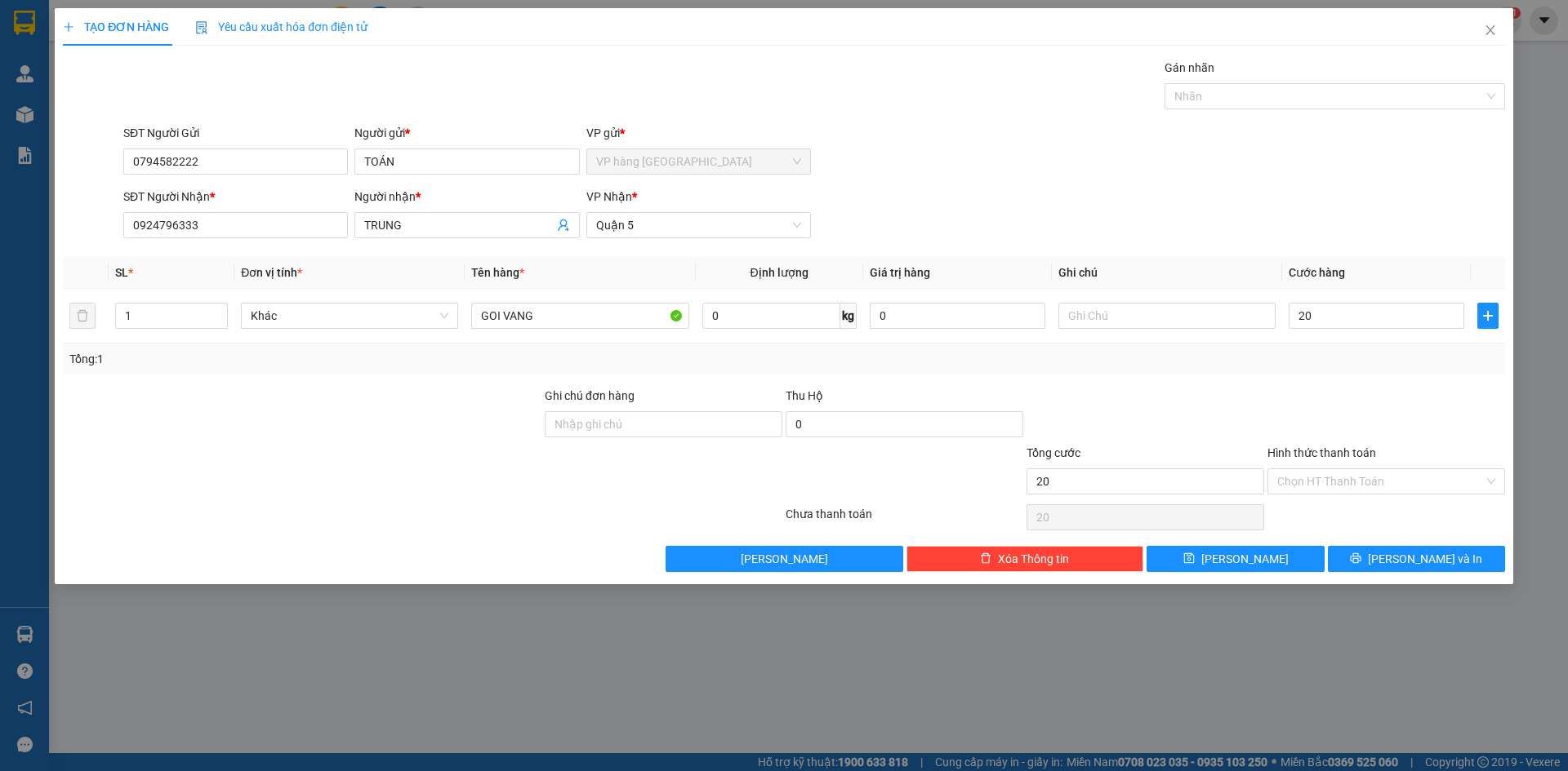
type input "20.000"
click at [1135, 436] on div at bounding box center [1144, 415] width 240 height 57
click at [1405, 552] on span "[PERSON_NAME] và In" at bounding box center [1425, 559] width 114 height 18
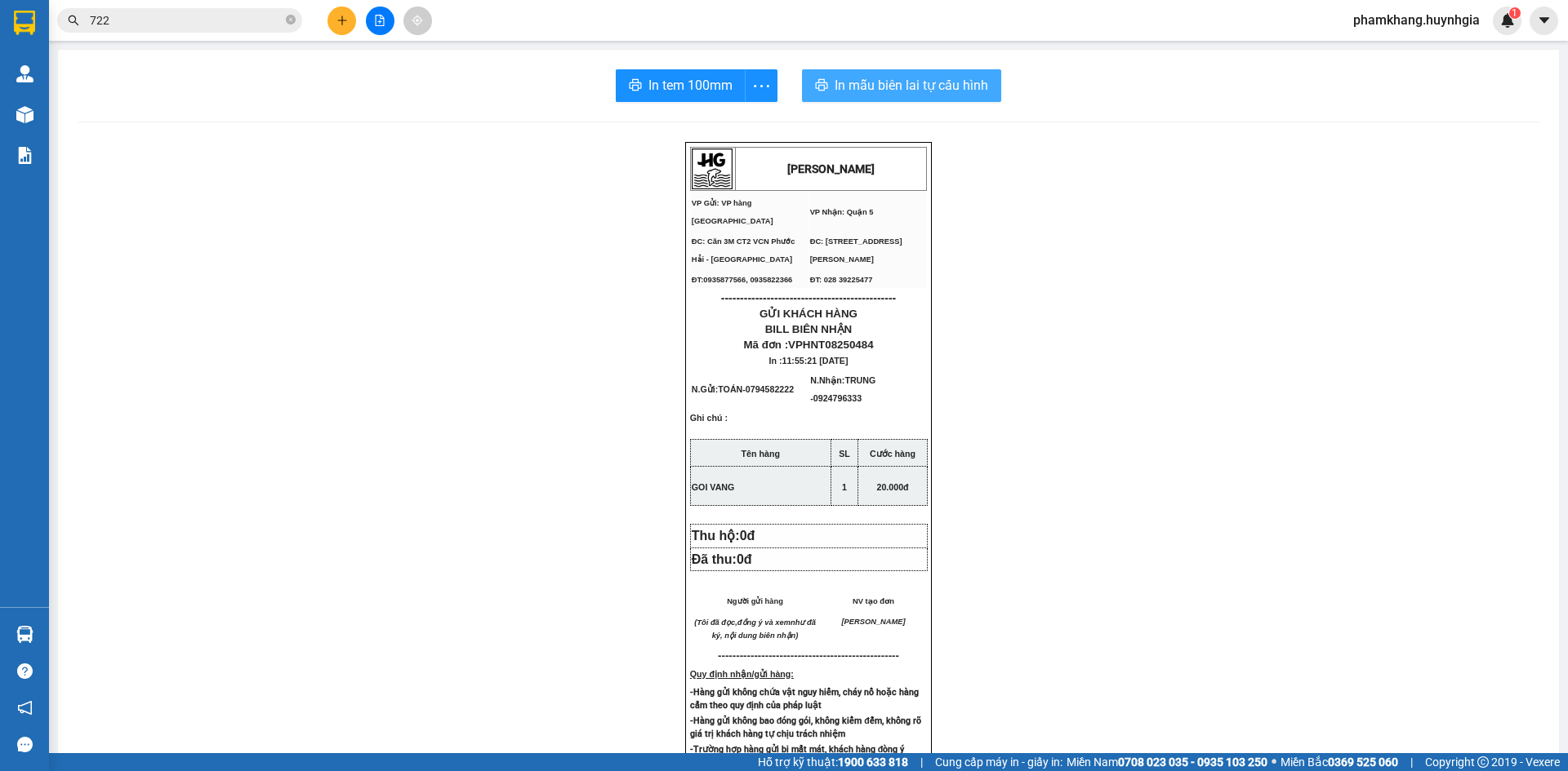
click at [862, 87] on span "In mẫu biên lai tự cấu hình" at bounding box center [910, 85] width 154 height 20
click at [648, 88] on span "In tem 100mm" at bounding box center [689, 85] width 84 height 20
click at [220, 24] on input "722" at bounding box center [186, 20] width 193 height 18
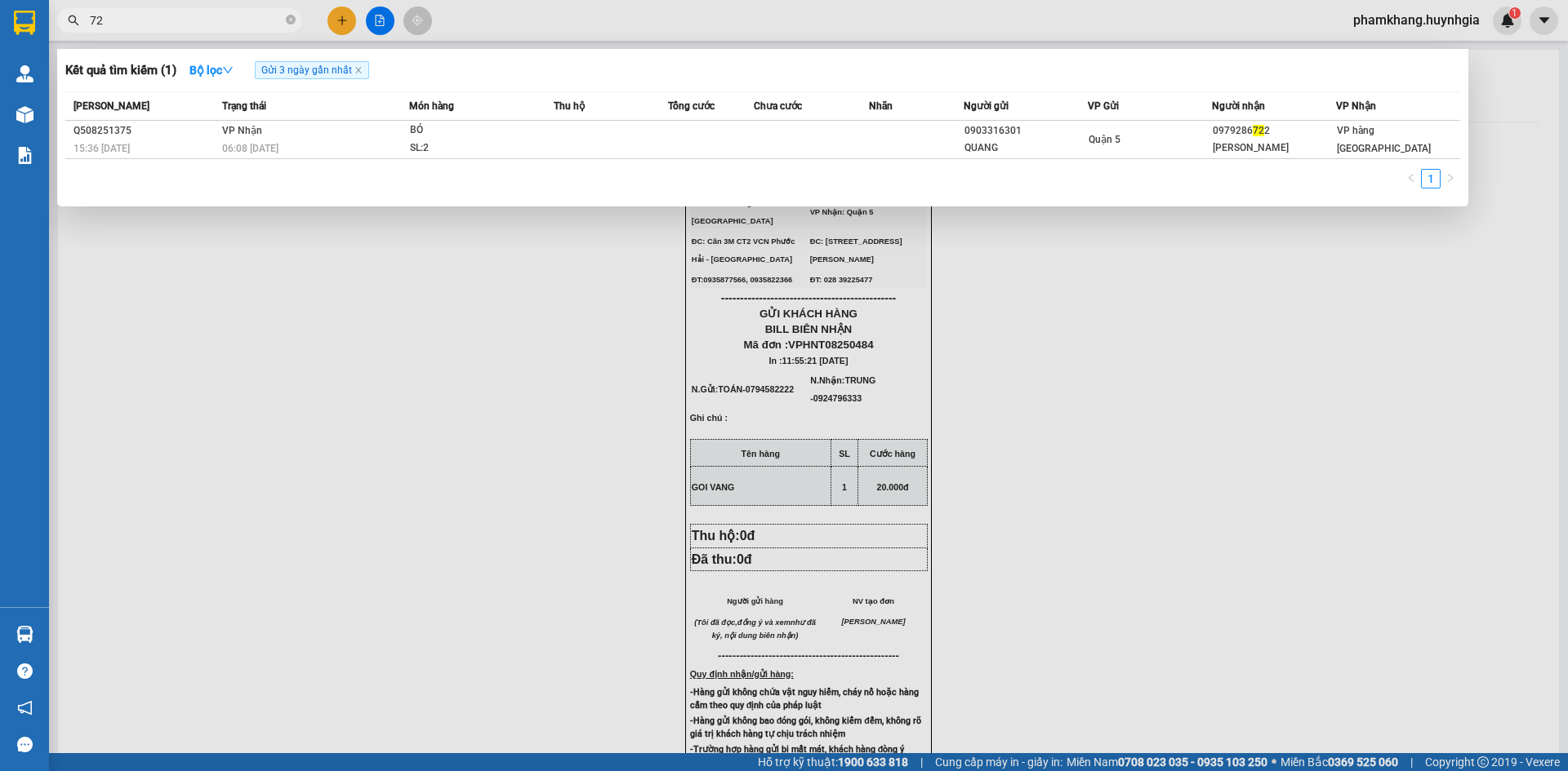
type input "7"
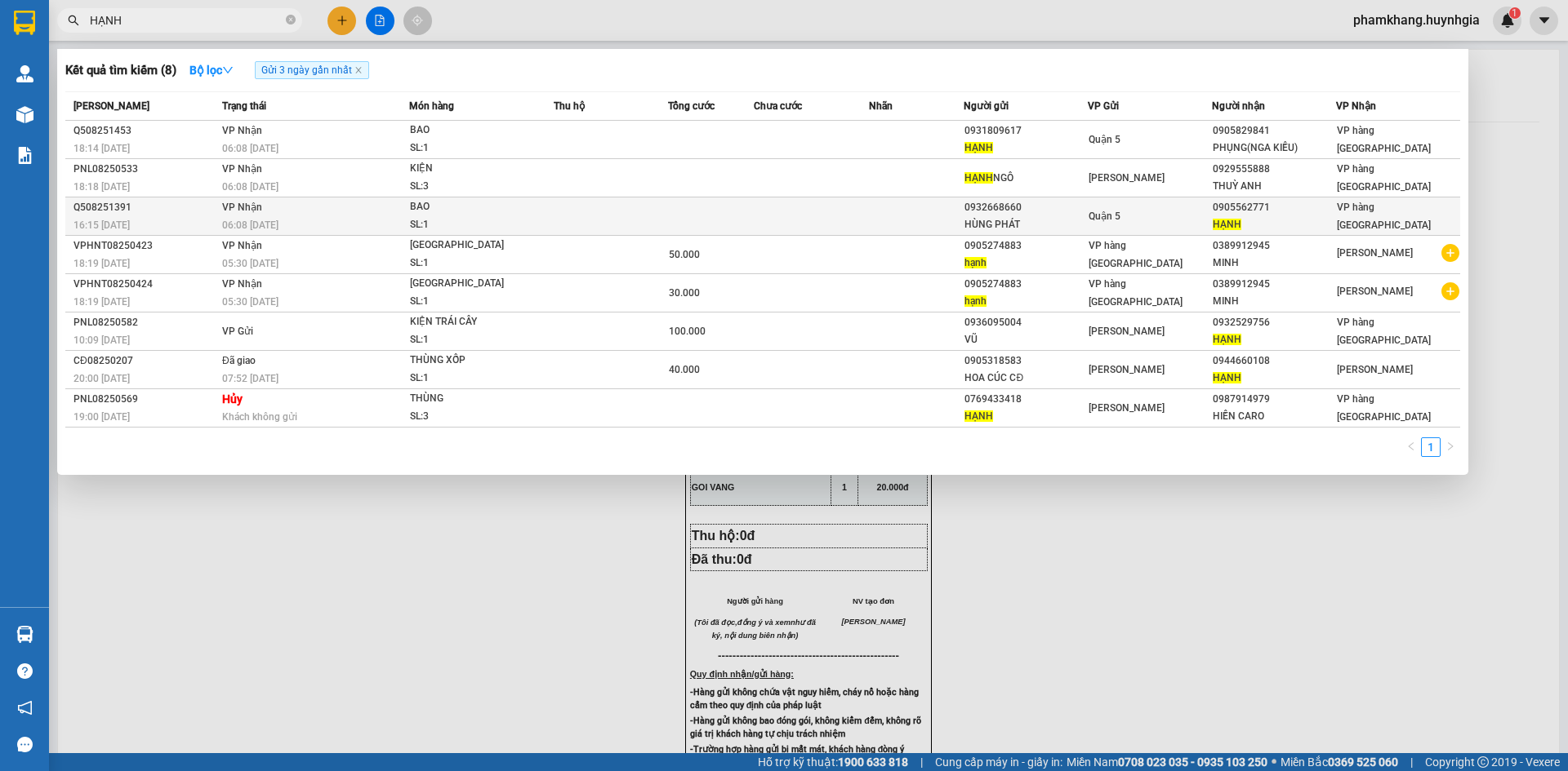
type input "HẠNH"
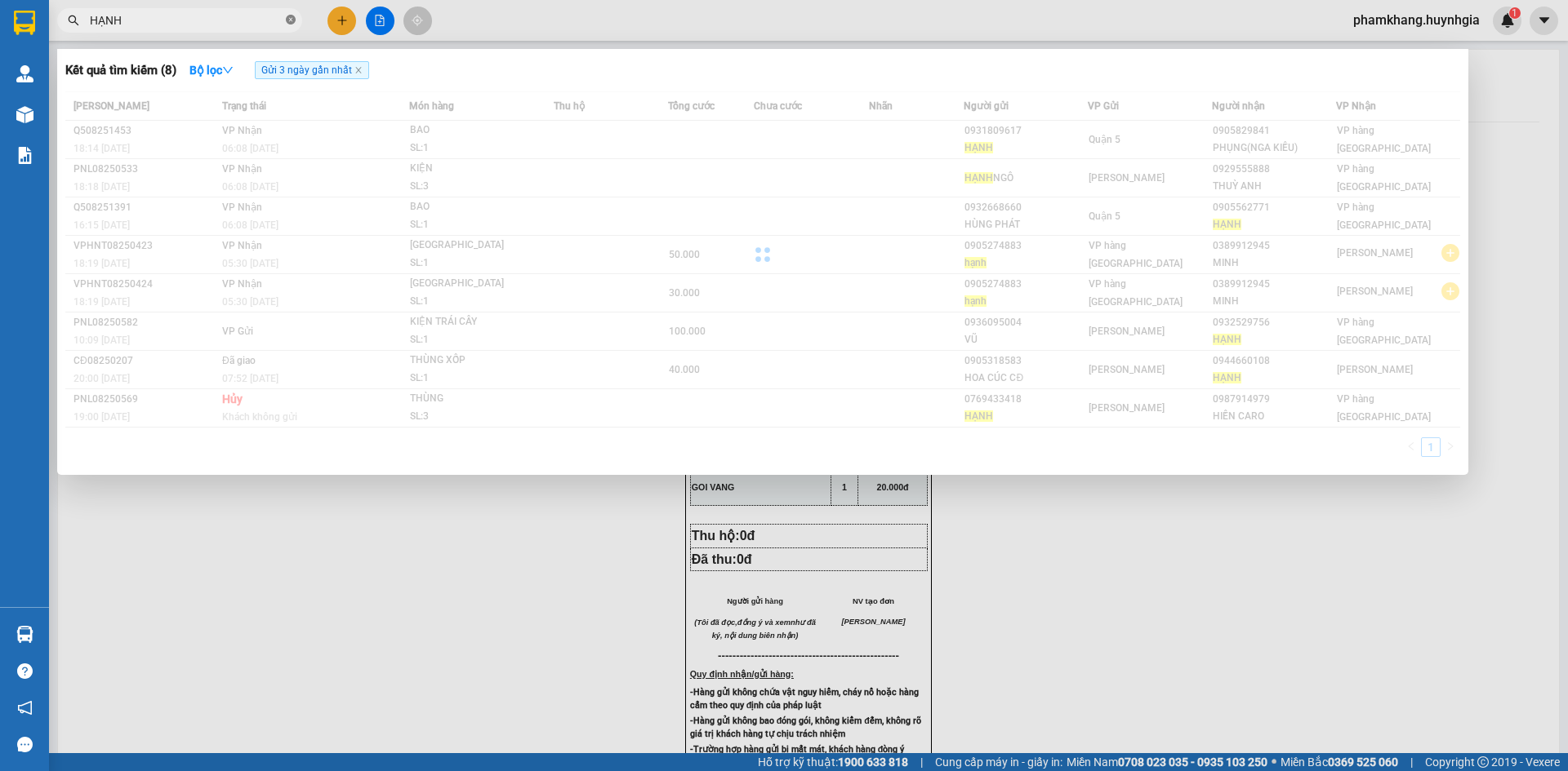
click at [289, 20] on icon "close-circle" at bounding box center [291, 19] width 10 height 10
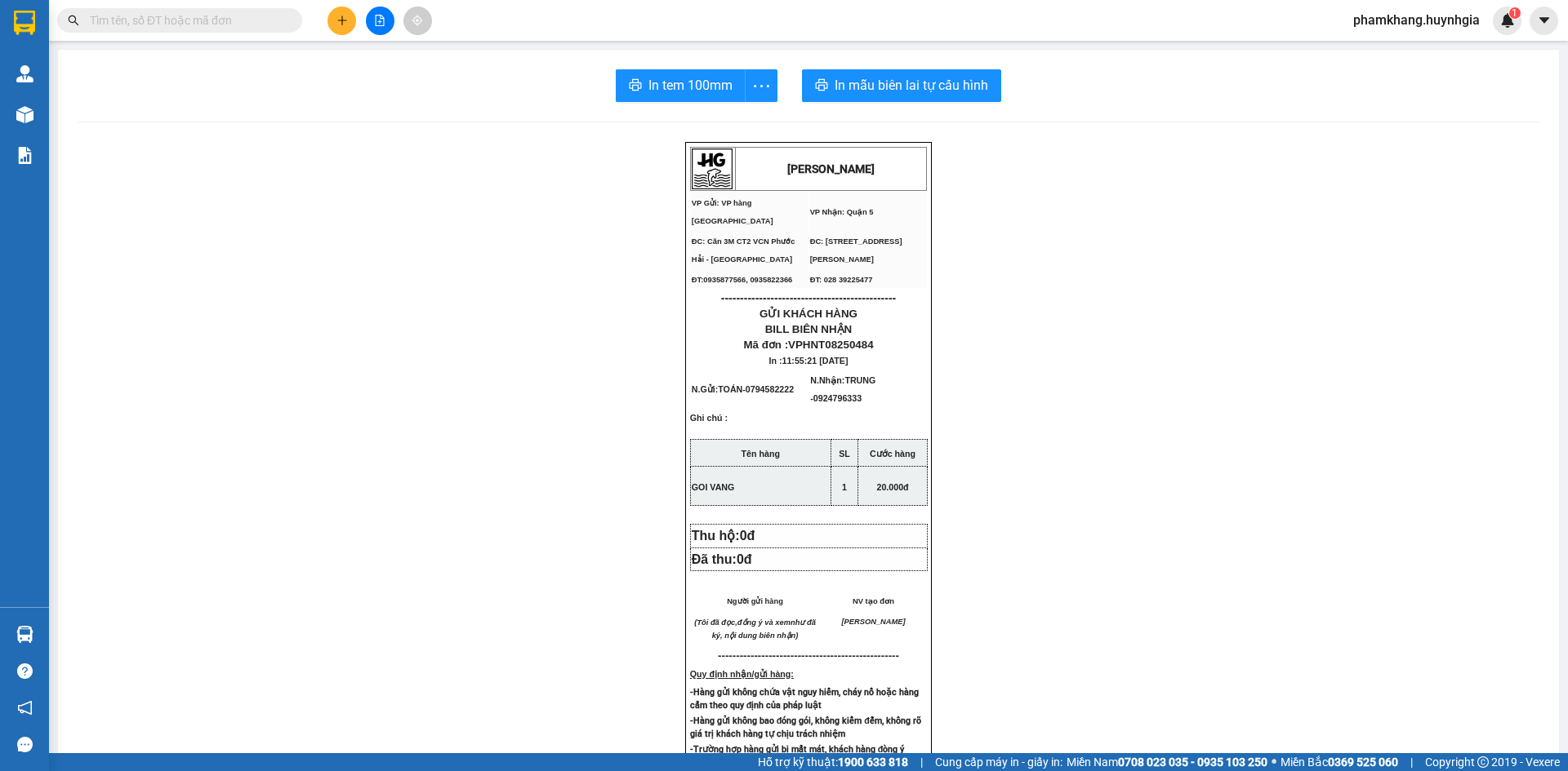
click at [1288, 358] on div "[PERSON_NAME] VP Gửi: VP hàng [GEOGRAPHIC_DATA] VP Nhận: Quận 5 ĐC: Căn 3M CT…" at bounding box center [808, 703] width 1462 height 1123
click at [167, 18] on input "text" at bounding box center [186, 20] width 193 height 18
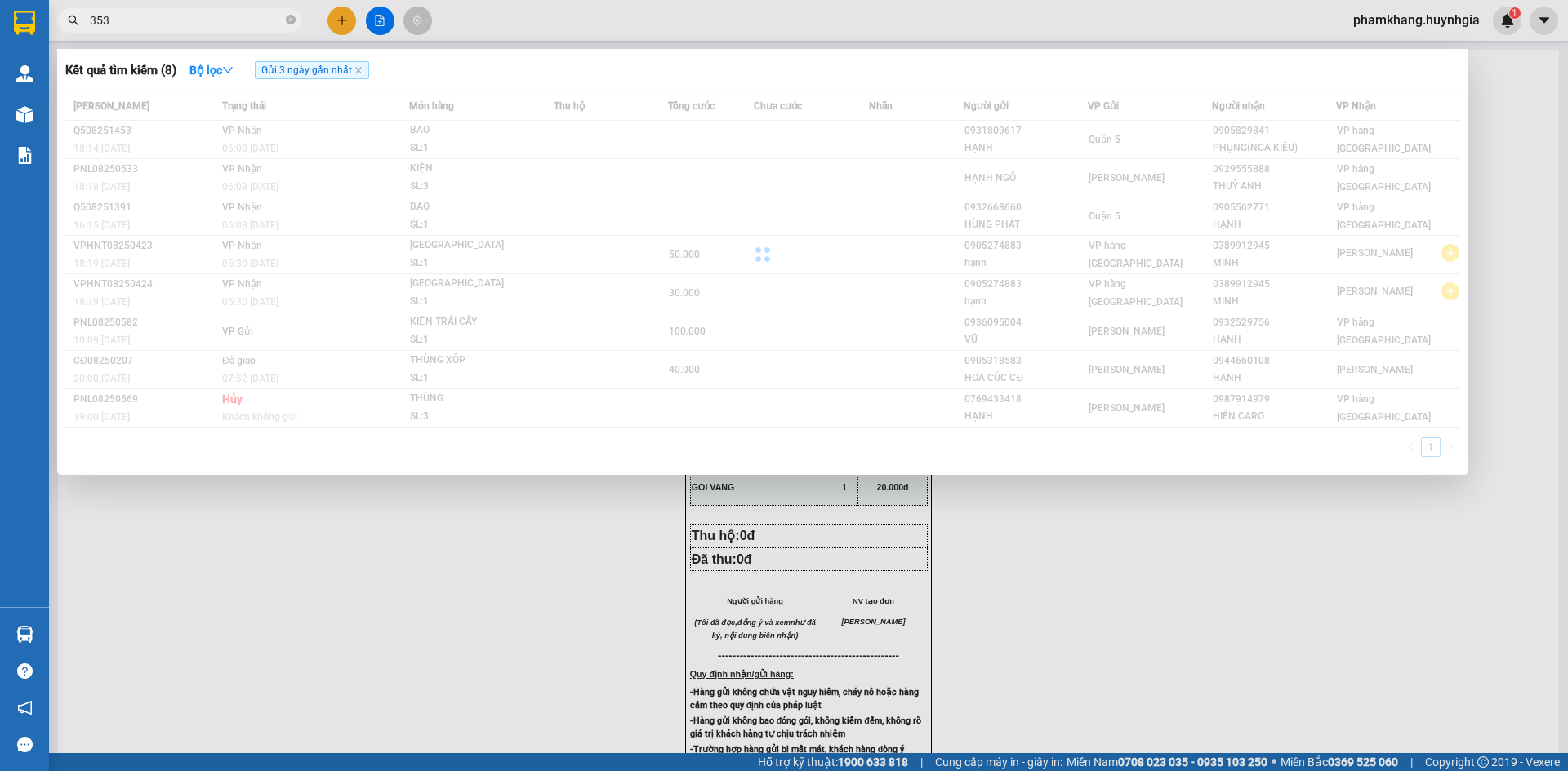
click at [241, 18] on input "353" at bounding box center [186, 20] width 193 height 18
type input "808353"
